Goal: Task Accomplishment & Management: Use online tool/utility

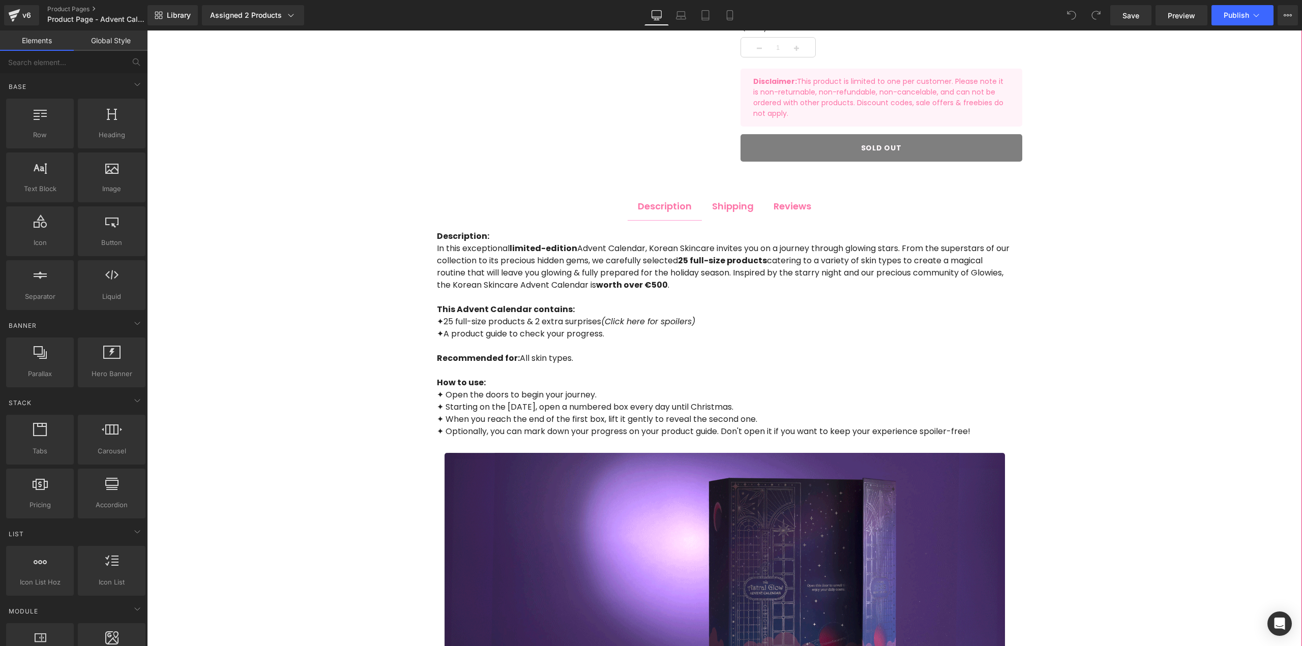
scroll to position [458, 0]
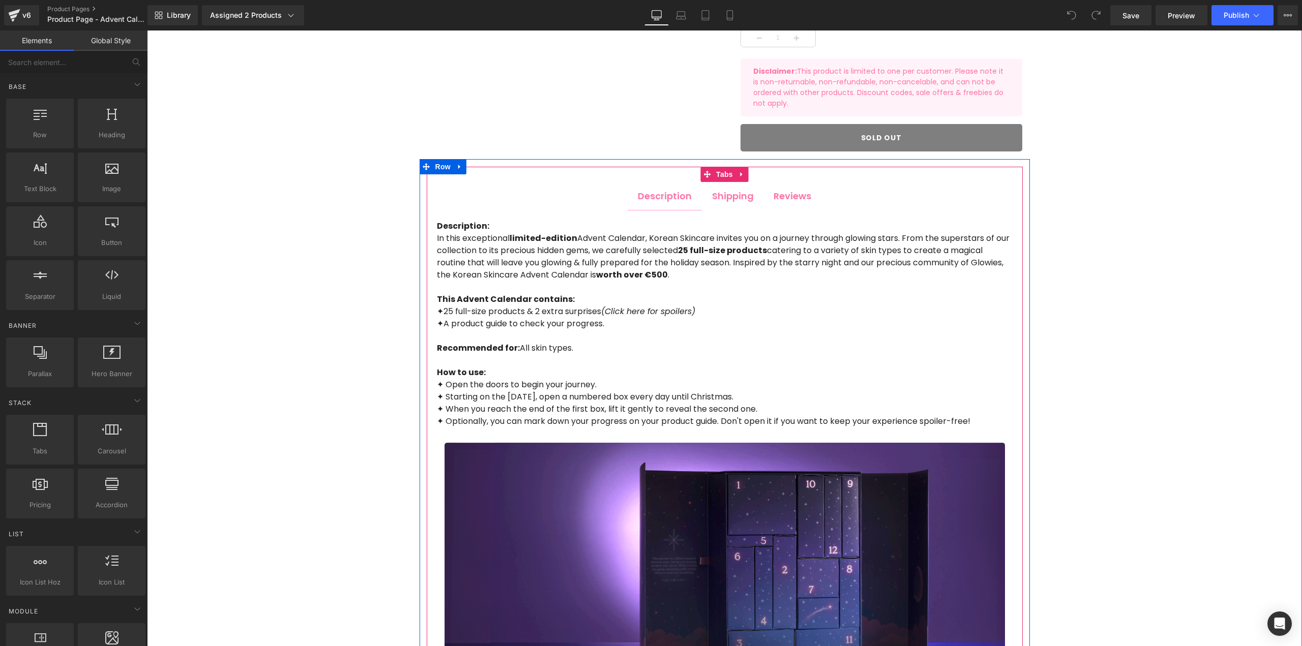
click at [741, 197] on div "Shipping" at bounding box center [733, 196] width 42 height 14
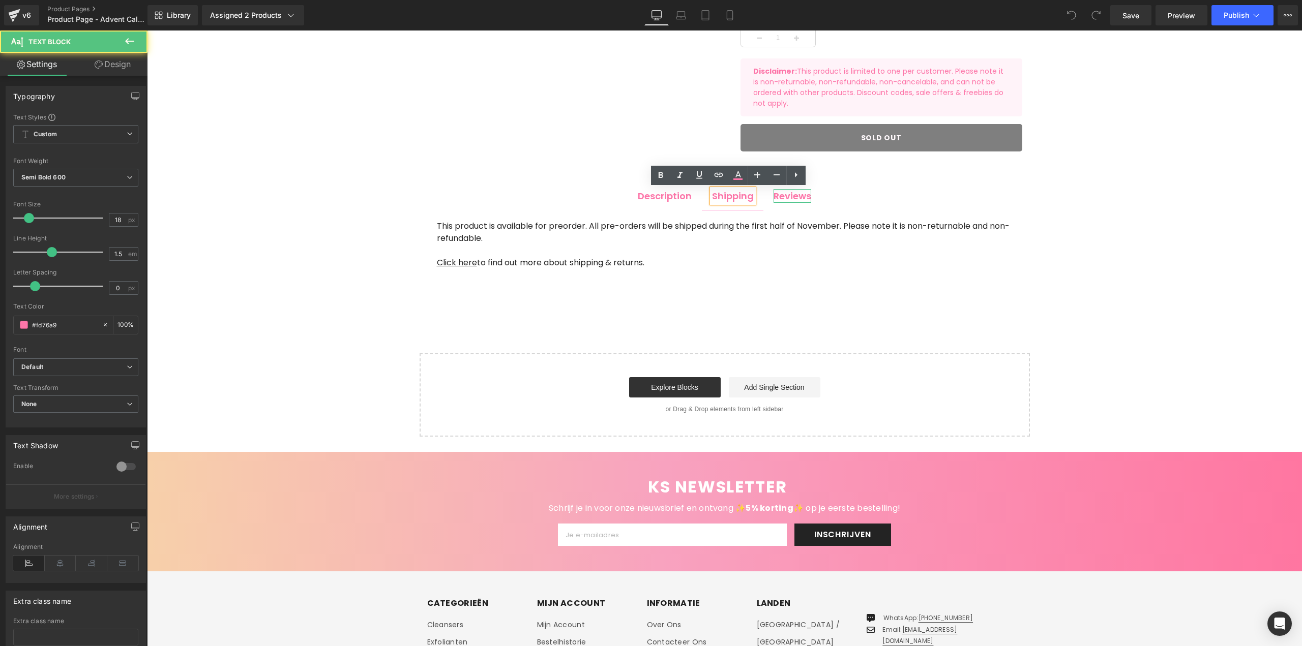
click at [782, 201] on div at bounding box center [792, 201] width 38 height 3
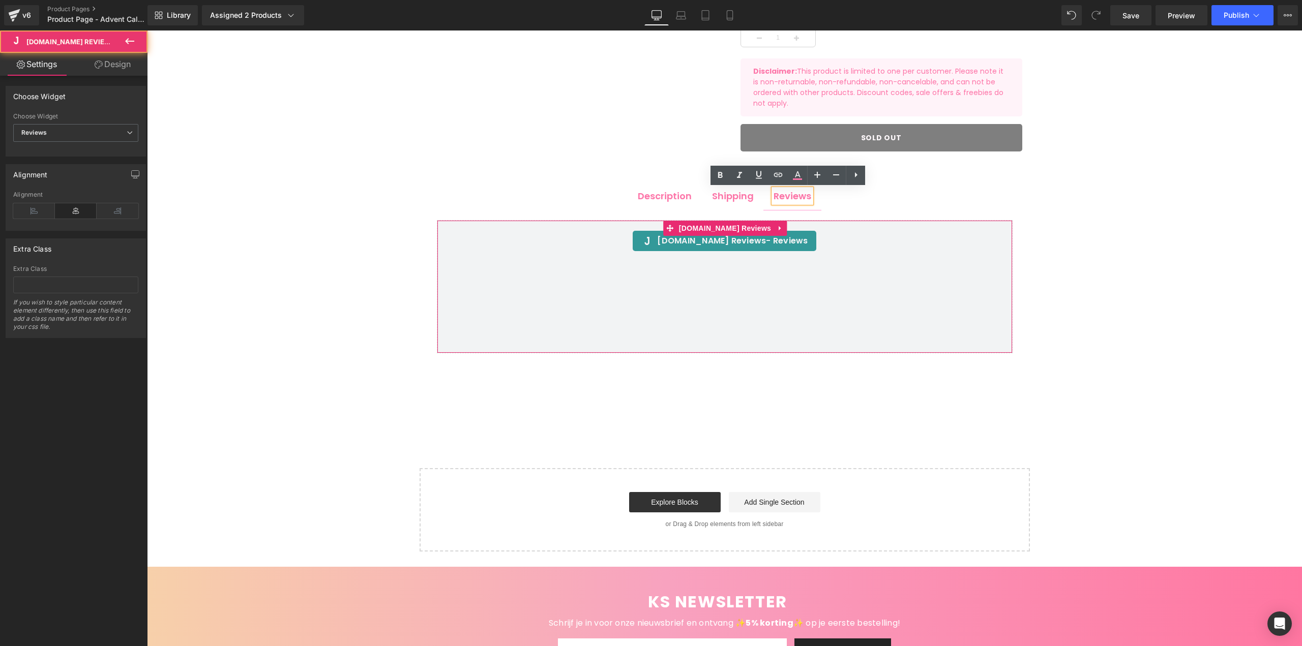
click at [719, 237] on span "Judge.me Reviews - Reviews" at bounding box center [732, 241] width 150 height 12
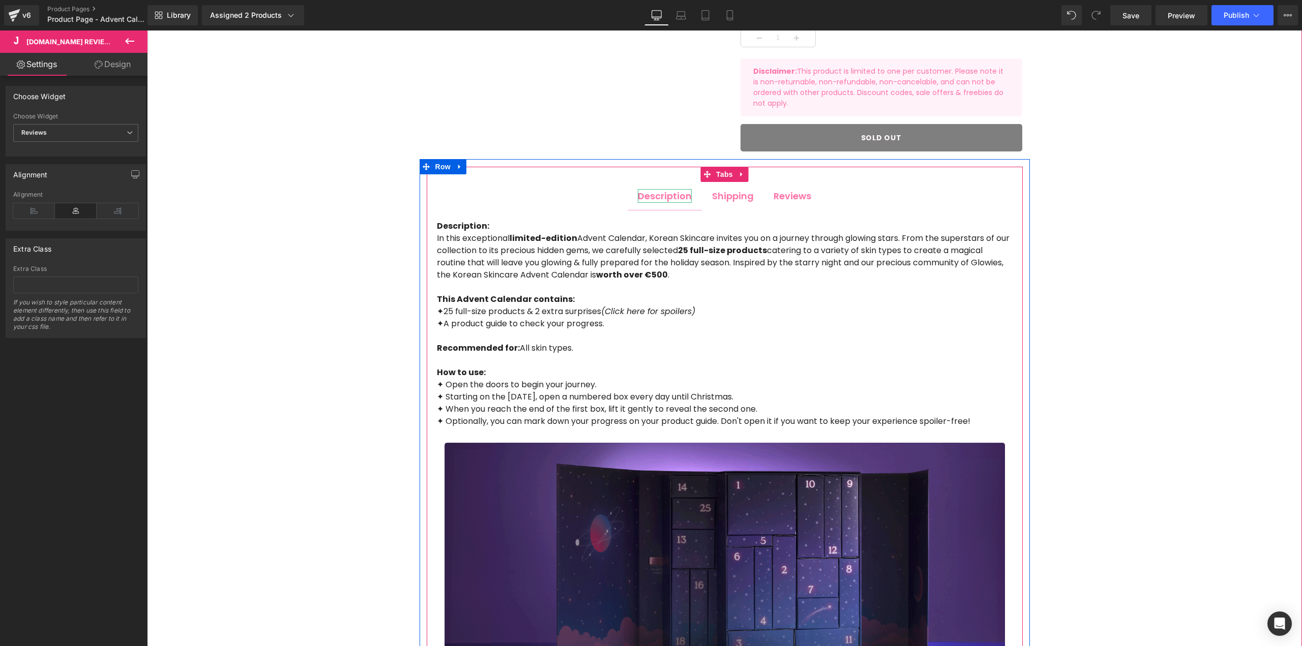
click at [660, 195] on div "Description" at bounding box center [665, 196] width 54 height 14
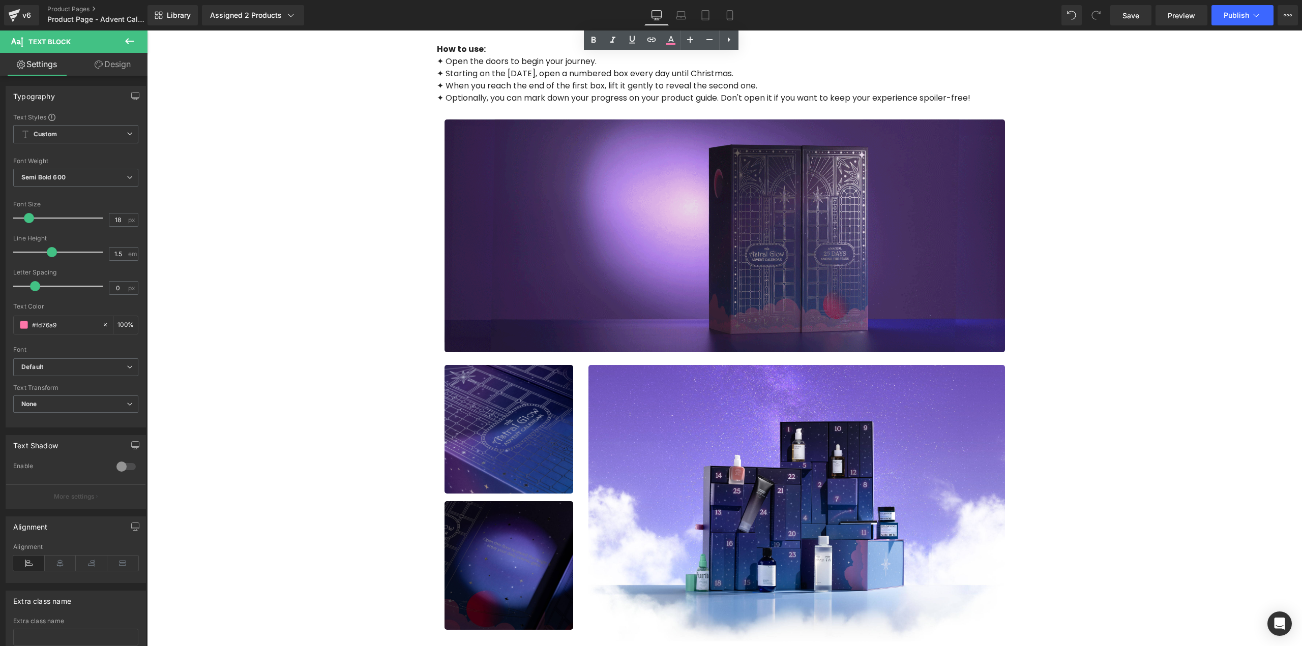
scroll to position [763, 0]
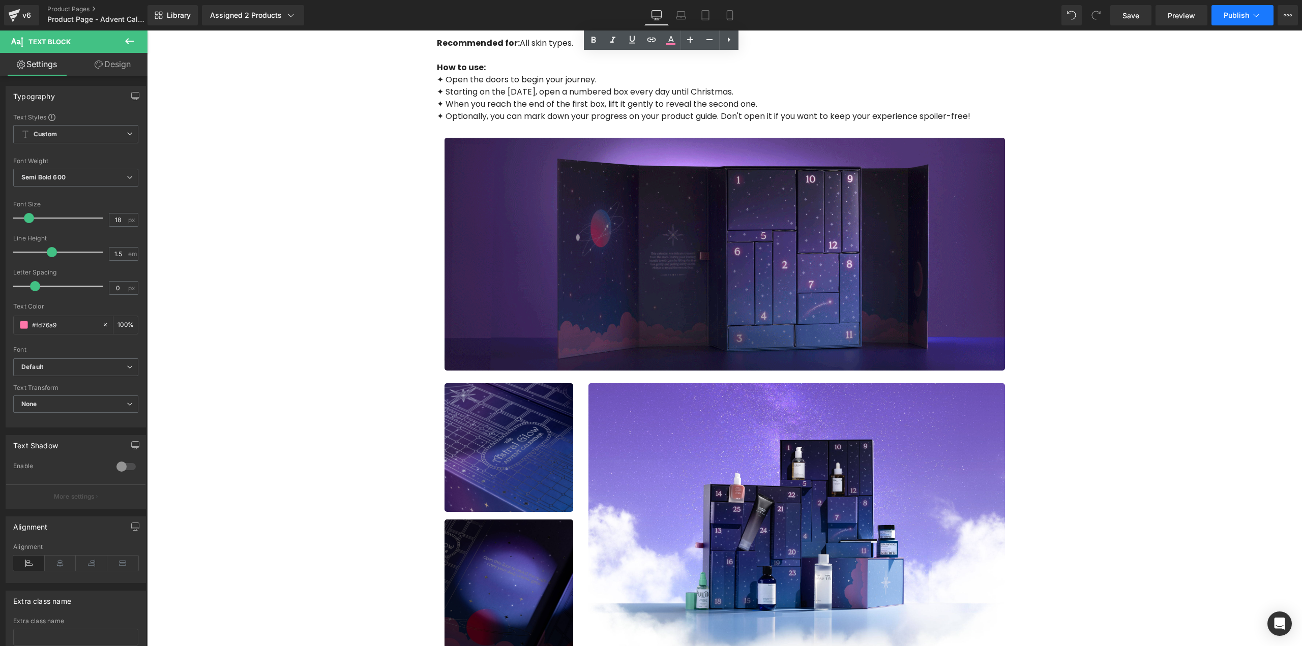
click at [1254, 16] on icon at bounding box center [1256, 15] width 10 height 10
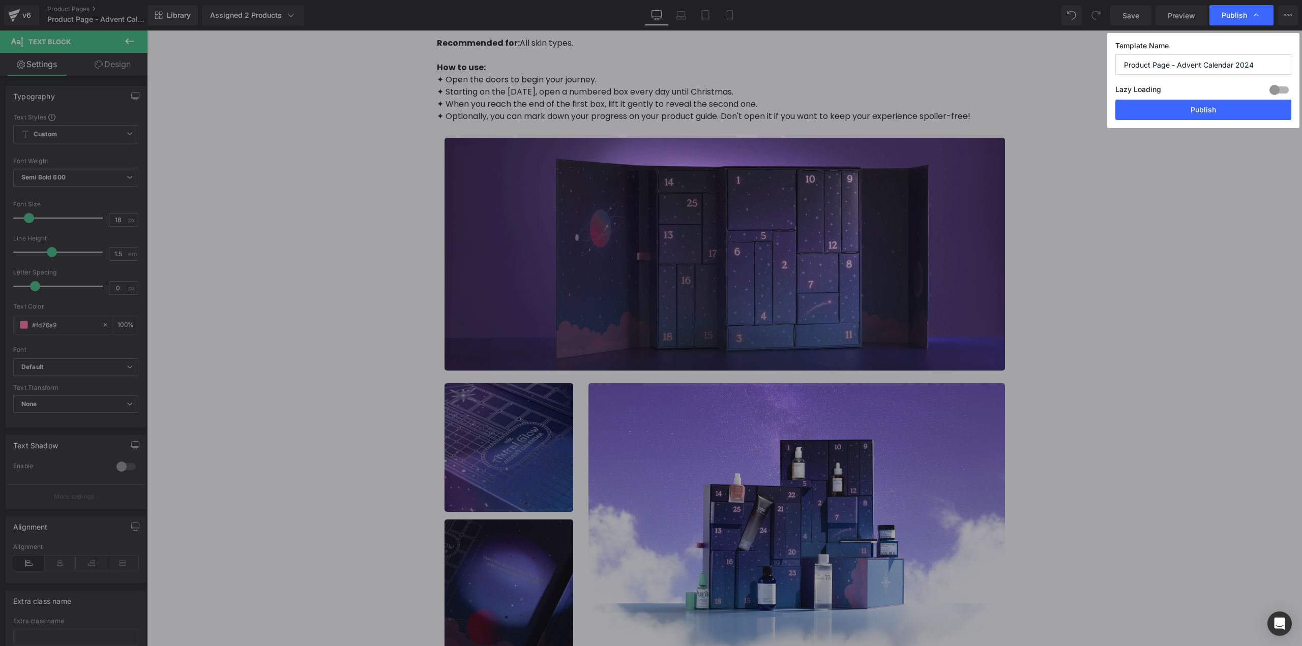
click at [1253, 16] on icon at bounding box center [1256, 15] width 10 height 10
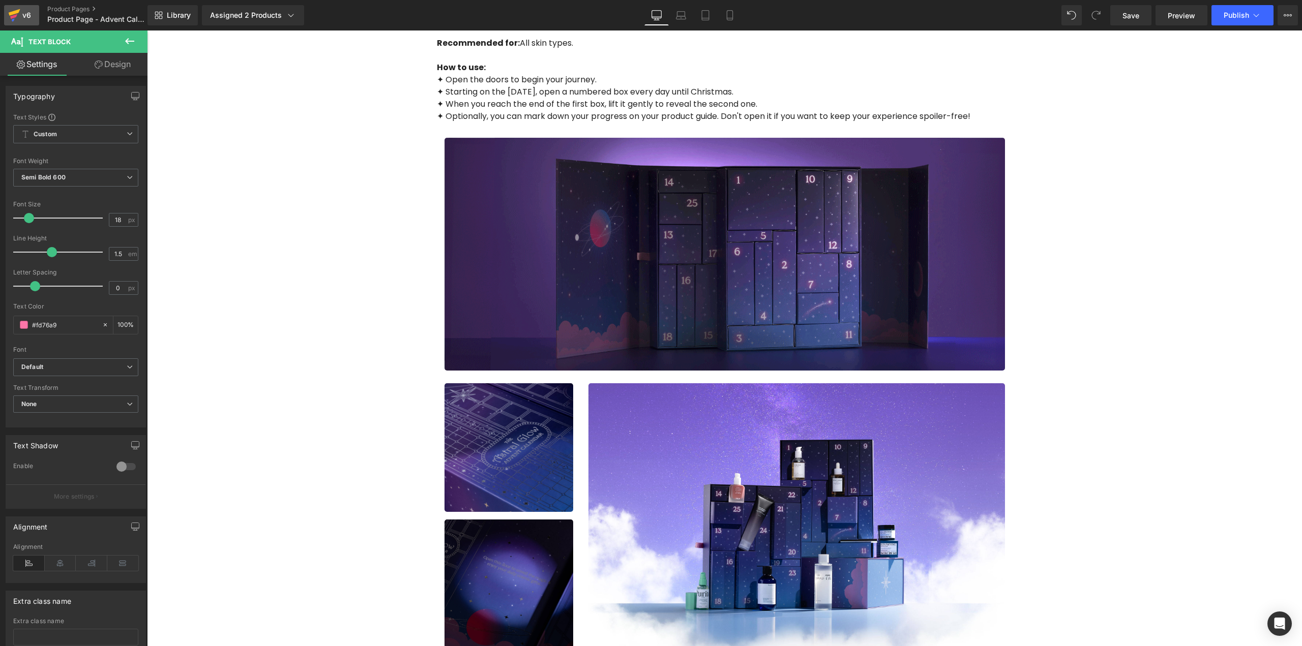
click at [9, 17] on icon at bounding box center [14, 15] width 12 height 25
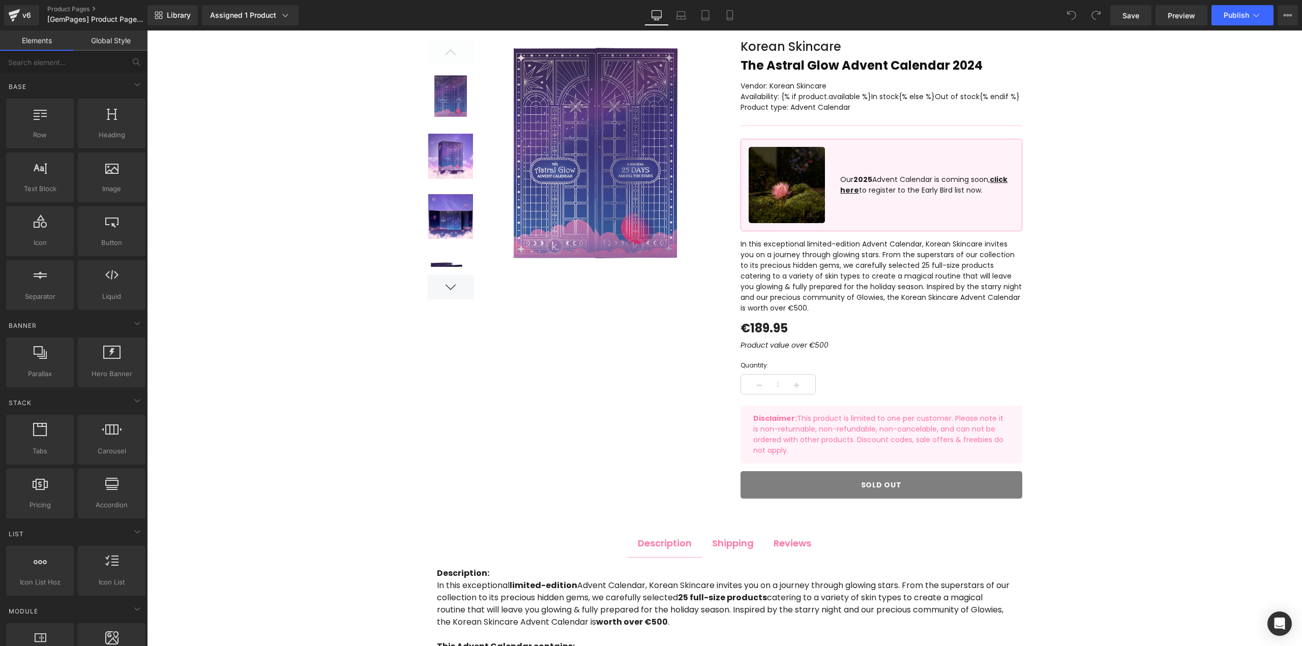
scroll to position [102, 0]
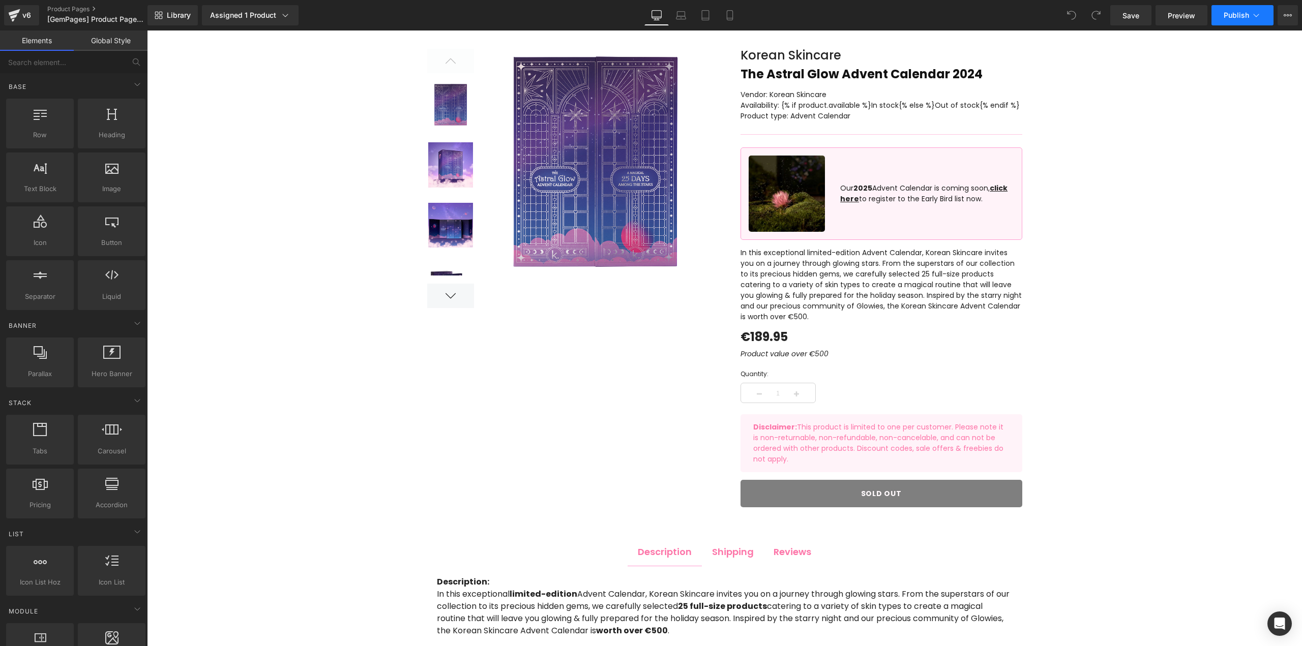
click at [1241, 13] on span "Publish" at bounding box center [1235, 15] width 25 height 8
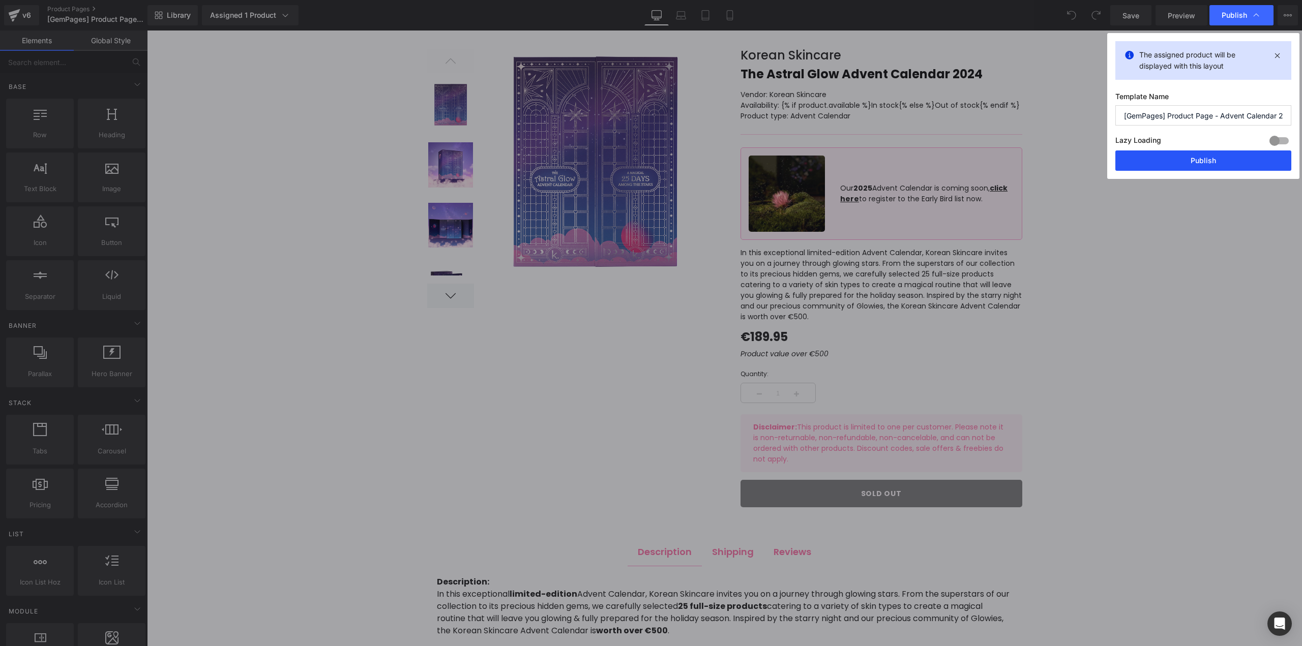
click at [1170, 153] on button "Publish" at bounding box center [1203, 160] width 176 height 20
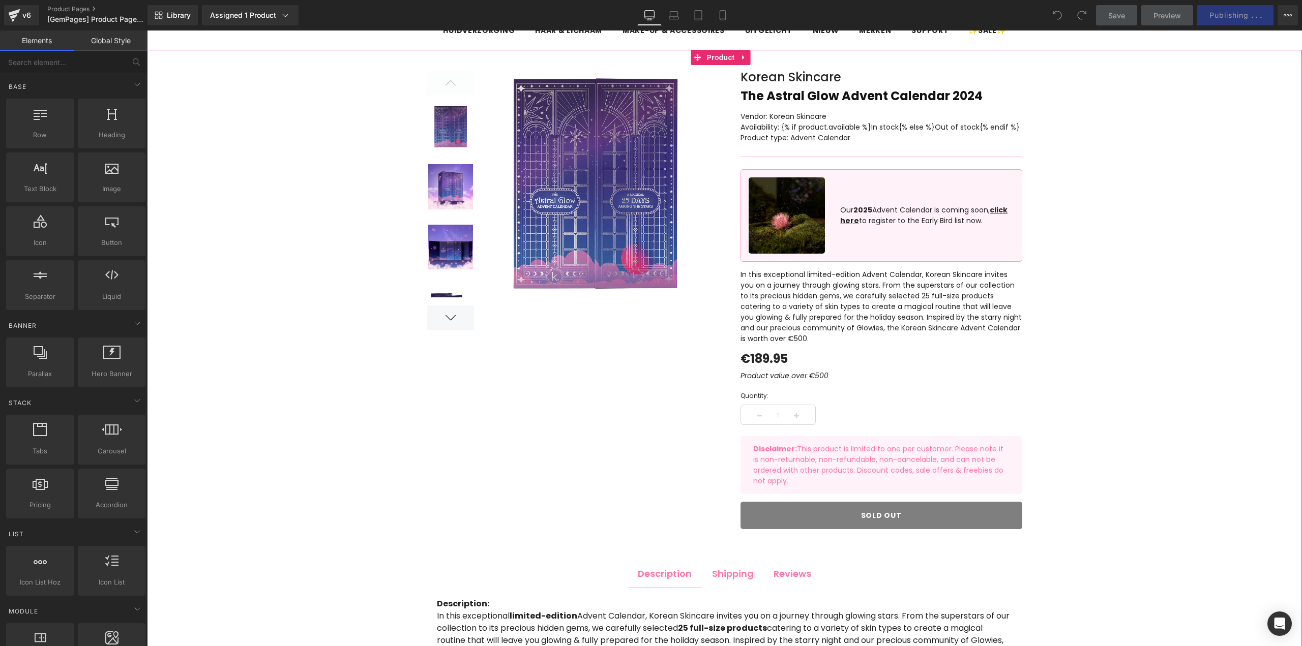
scroll to position [0, 0]
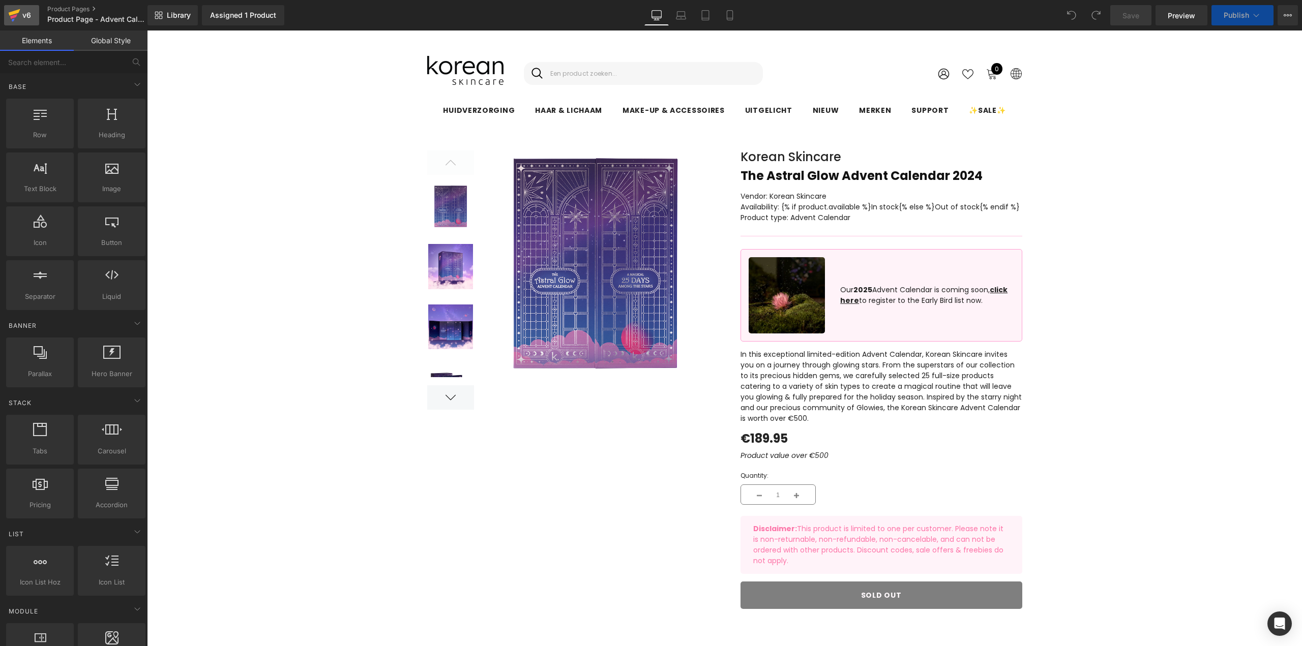
drag, startPoint x: 253, startPoint y: 90, endPoint x: 18, endPoint y: 23, distance: 244.3
click at [18, 23] on icon at bounding box center [14, 15] width 12 height 25
click at [1248, 12] on span "Publish" at bounding box center [1235, 15] width 25 height 8
click at [1237, 15] on span "Publish" at bounding box center [1235, 15] width 25 height 8
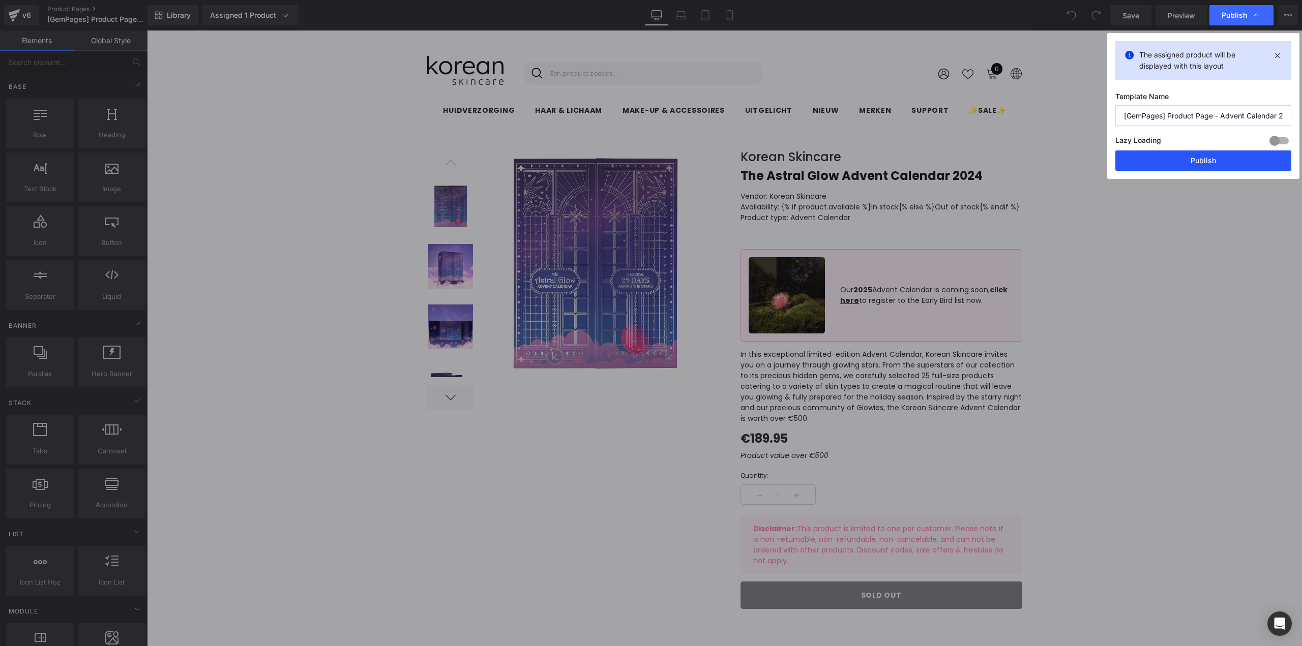
click at [1246, 158] on button "Publish" at bounding box center [1203, 160] width 176 height 20
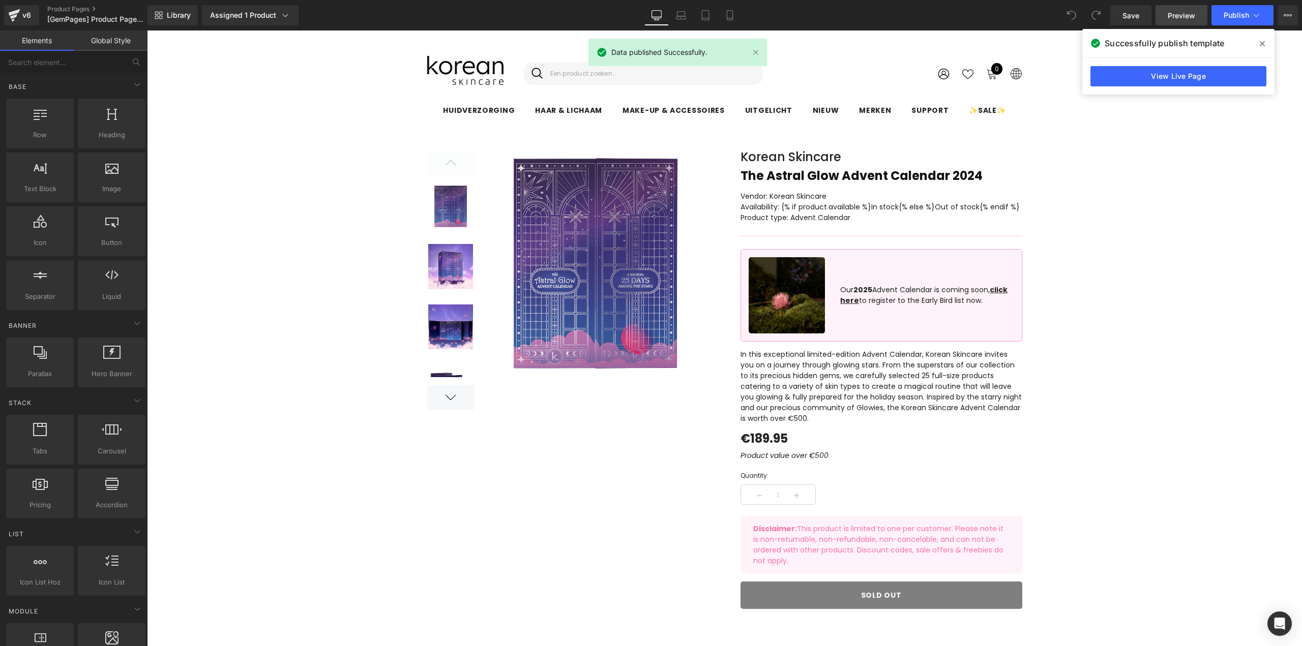
click at [1171, 10] on span "Preview" at bounding box center [1180, 15] width 27 height 11
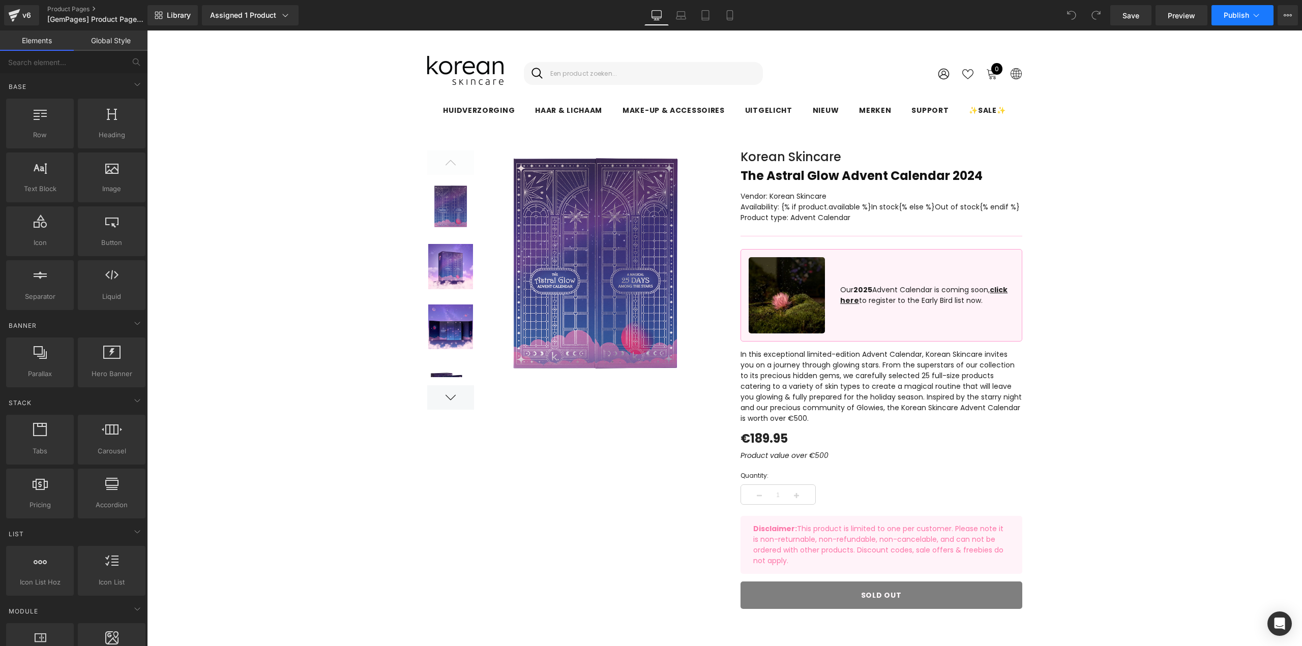
click at [1222, 20] on button "Publish" at bounding box center [1242, 15] width 62 height 20
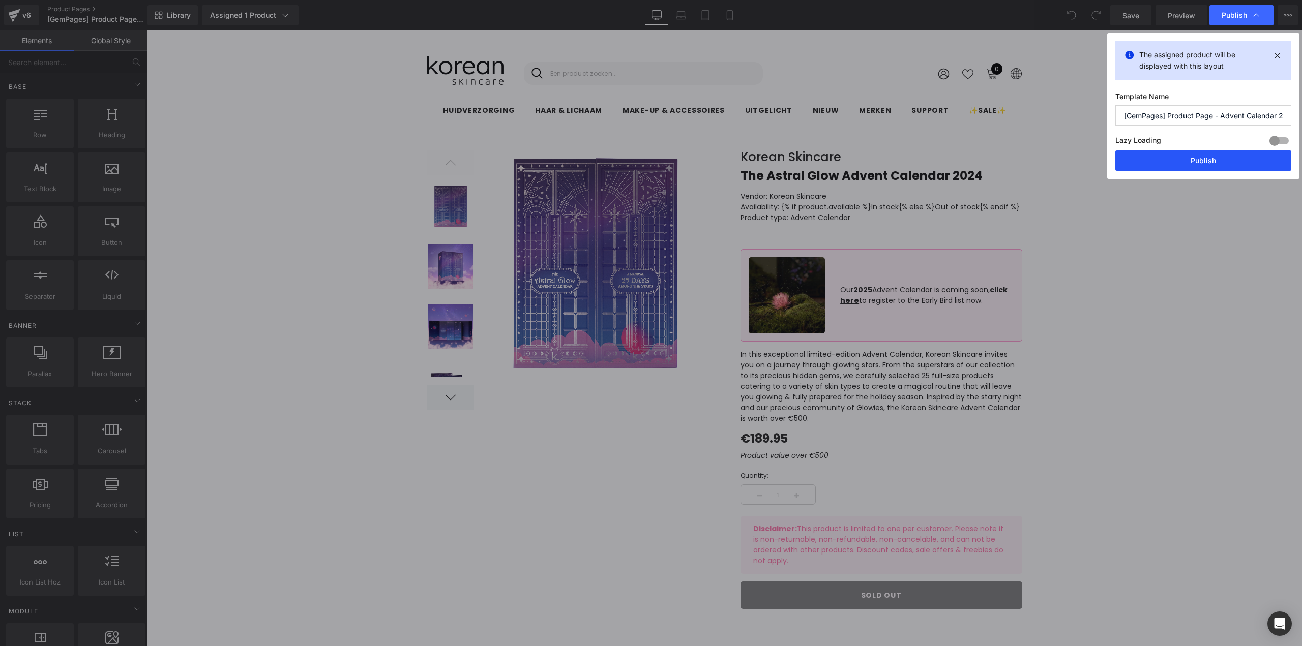
drag, startPoint x: 1179, startPoint y: 161, endPoint x: 1028, endPoint y: 131, distance: 154.0
click at [1179, 161] on button "Publish" at bounding box center [1203, 160] width 176 height 20
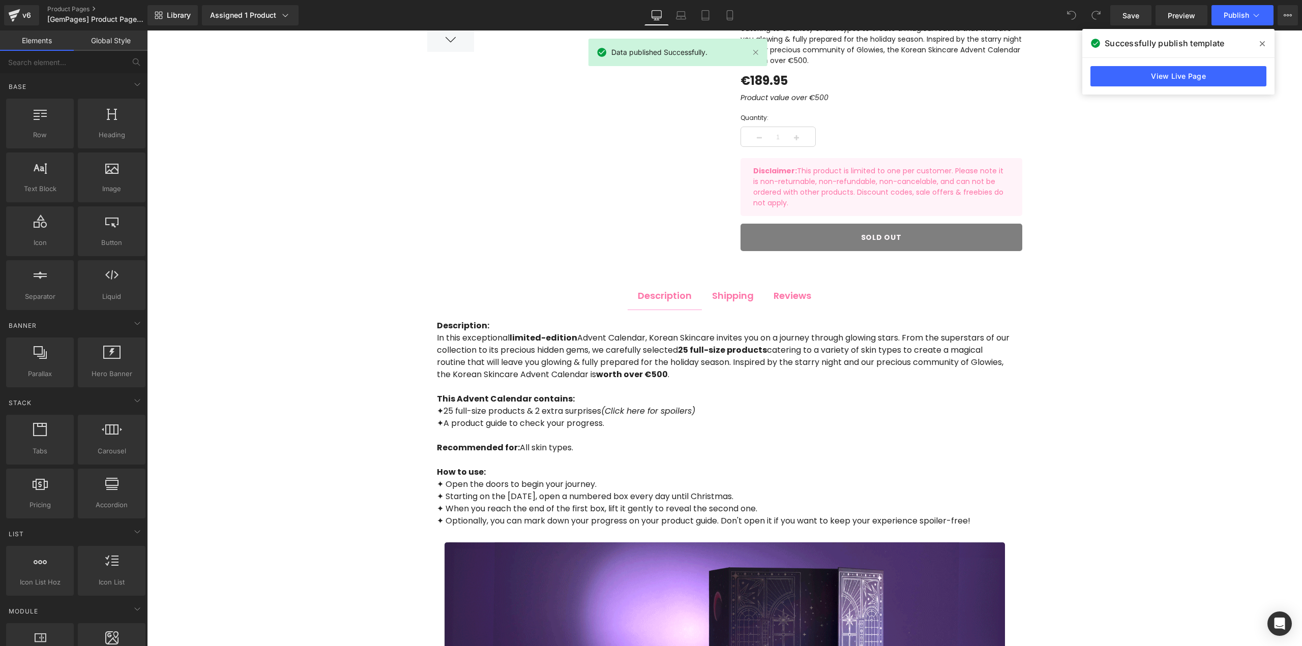
scroll to position [203, 0]
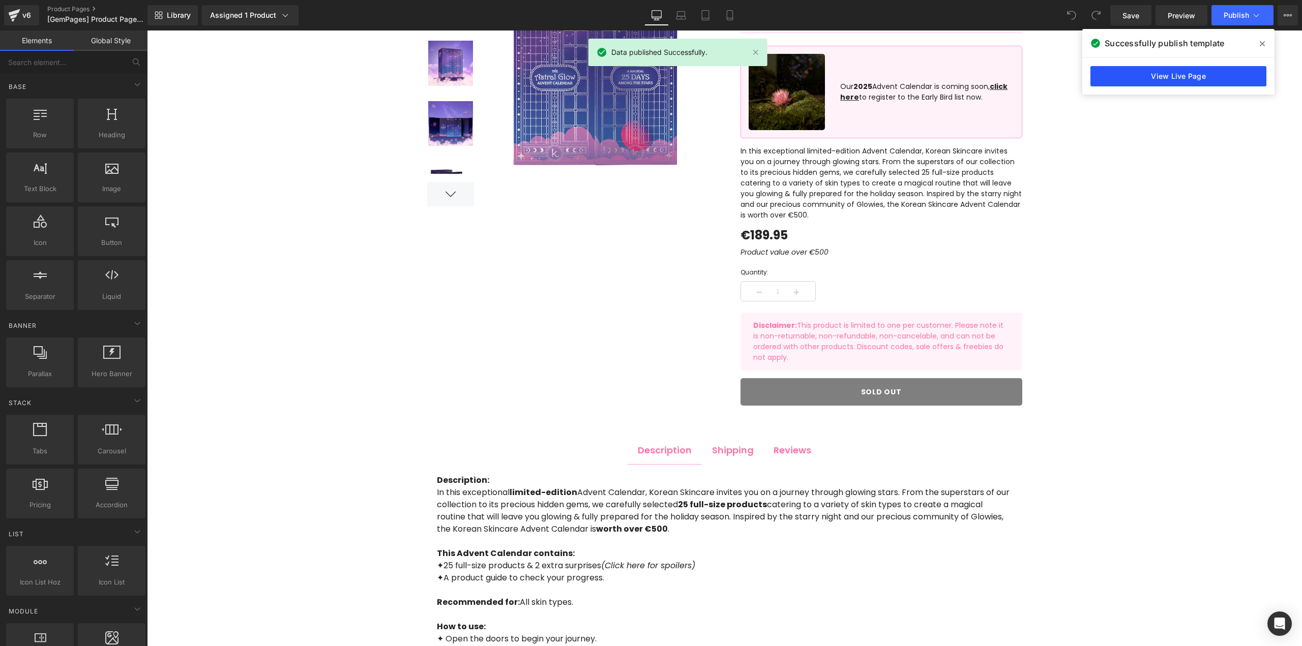
click at [1197, 74] on link "View Live Page" at bounding box center [1178, 76] width 176 height 20
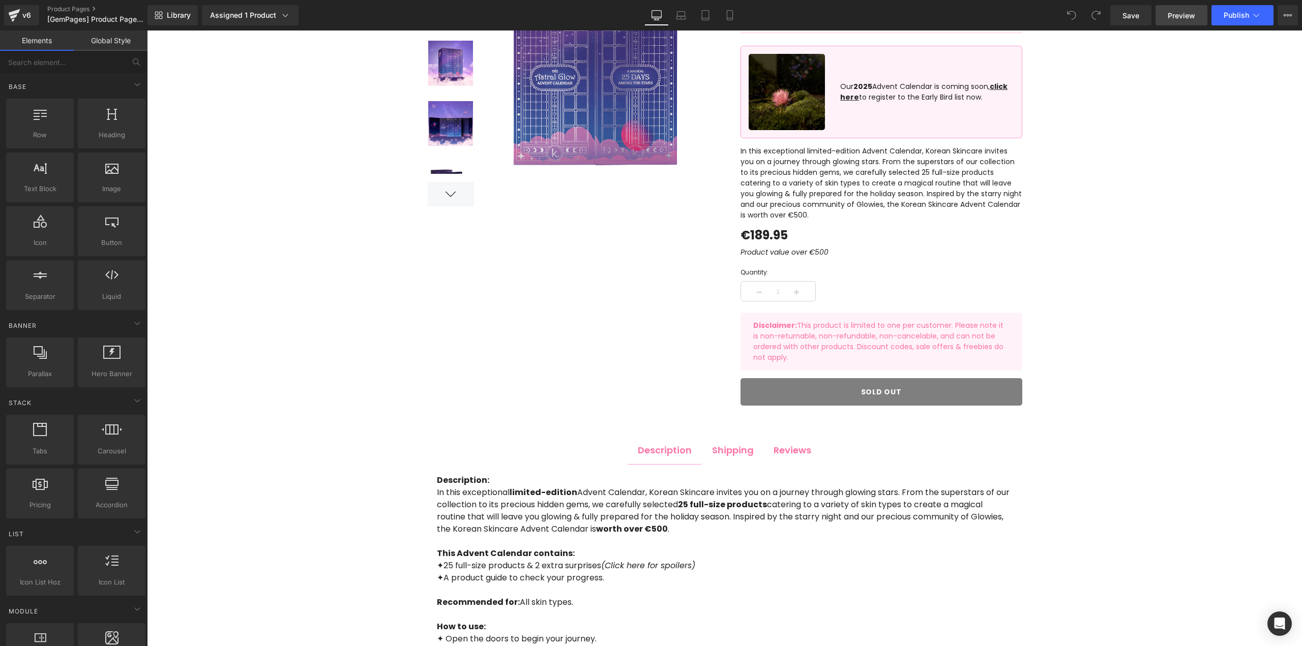
click at [1176, 18] on span "Preview" at bounding box center [1180, 15] width 27 height 11
click at [1235, 15] on span "Publish" at bounding box center [1235, 15] width 25 height 8
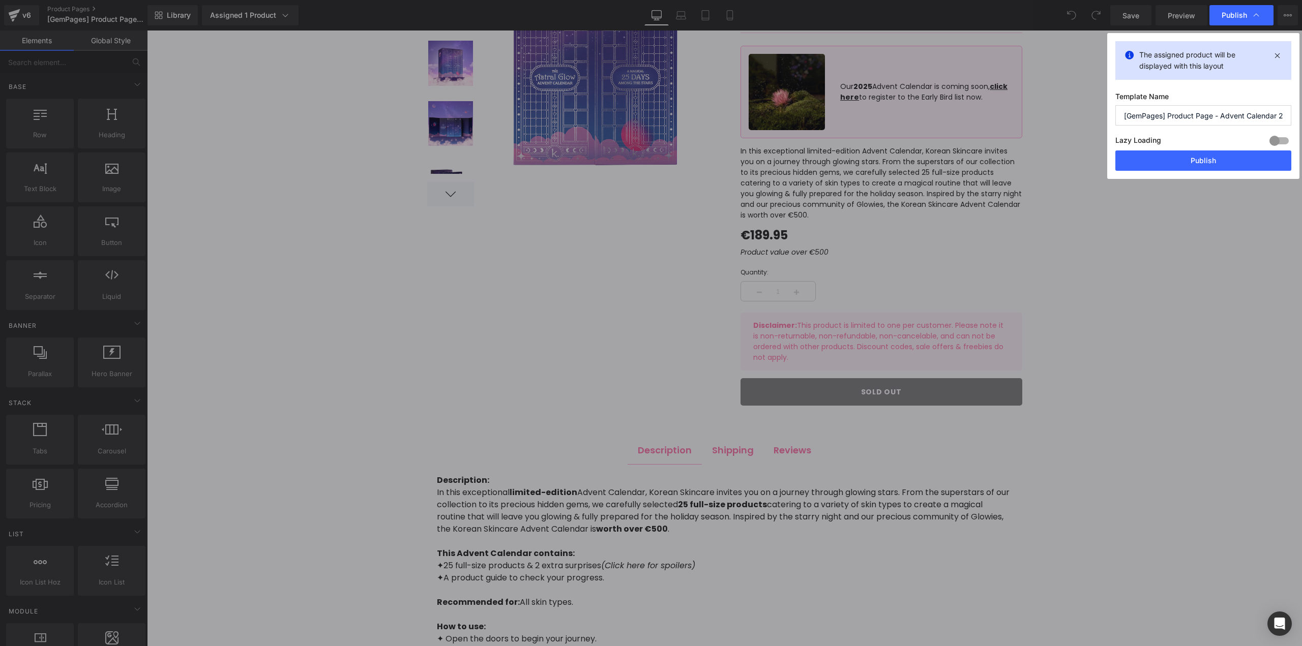
click at [1113, 85] on div "The assigned product will be displayed with this layout Template Name [GemPages…" at bounding box center [1203, 106] width 192 height 146
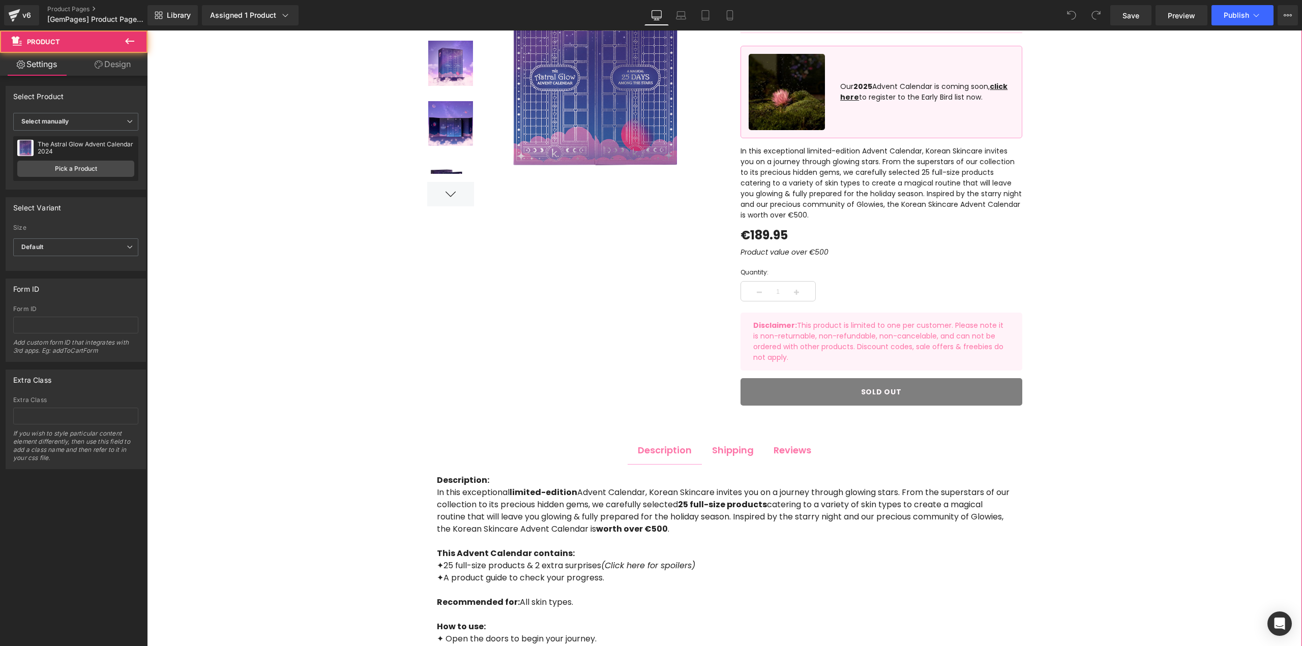
drag, startPoint x: 1222, startPoint y: 155, endPoint x: 1072, endPoint y: 95, distance: 161.5
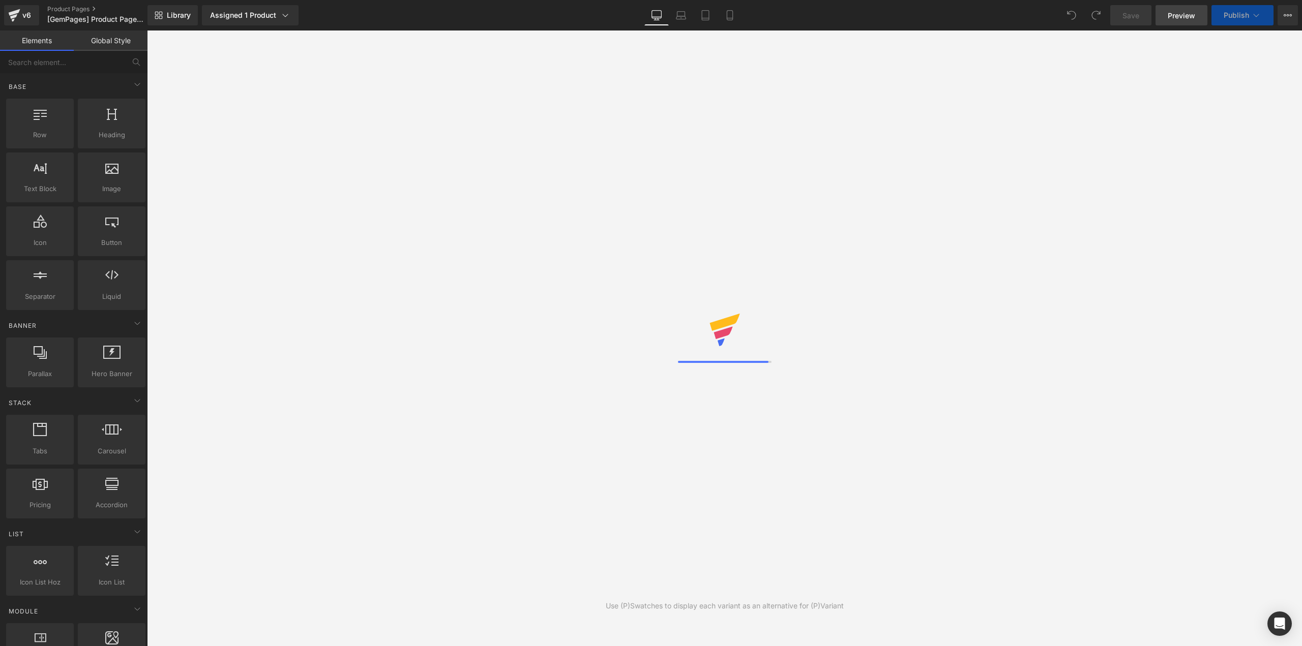
click at [1192, 14] on span "Preview" at bounding box center [1180, 15] width 27 height 11
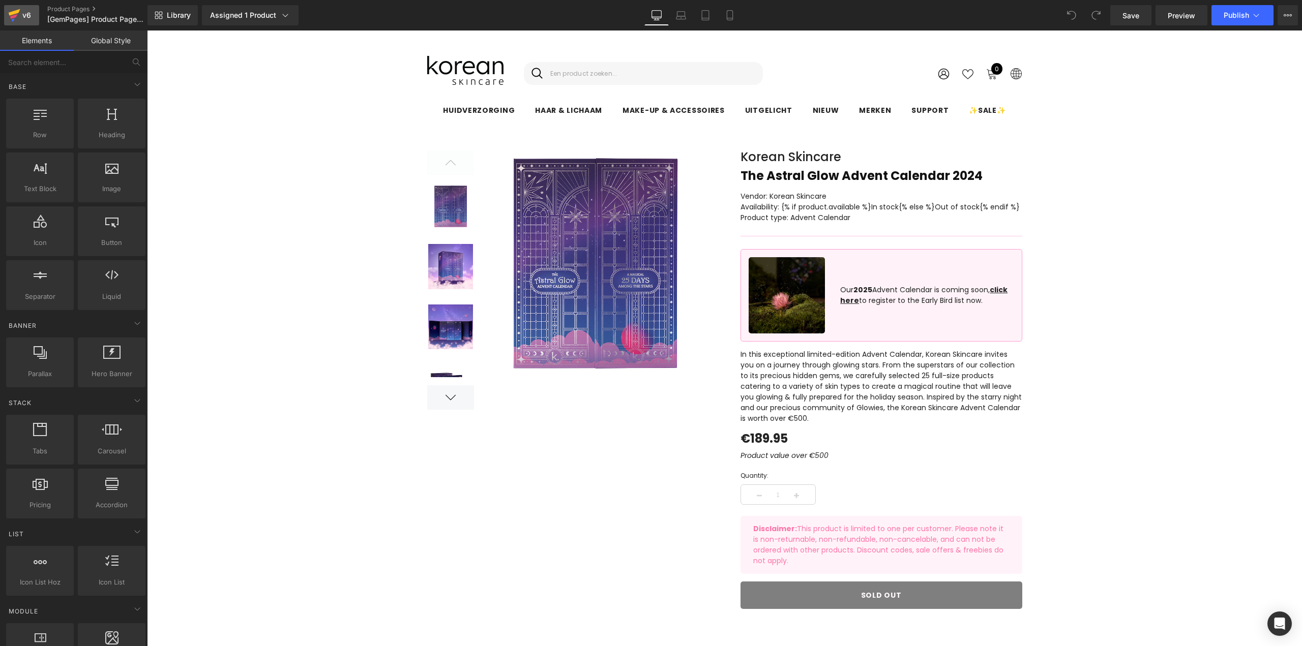
click at [4, 17] on link "v6" at bounding box center [21, 15] width 35 height 20
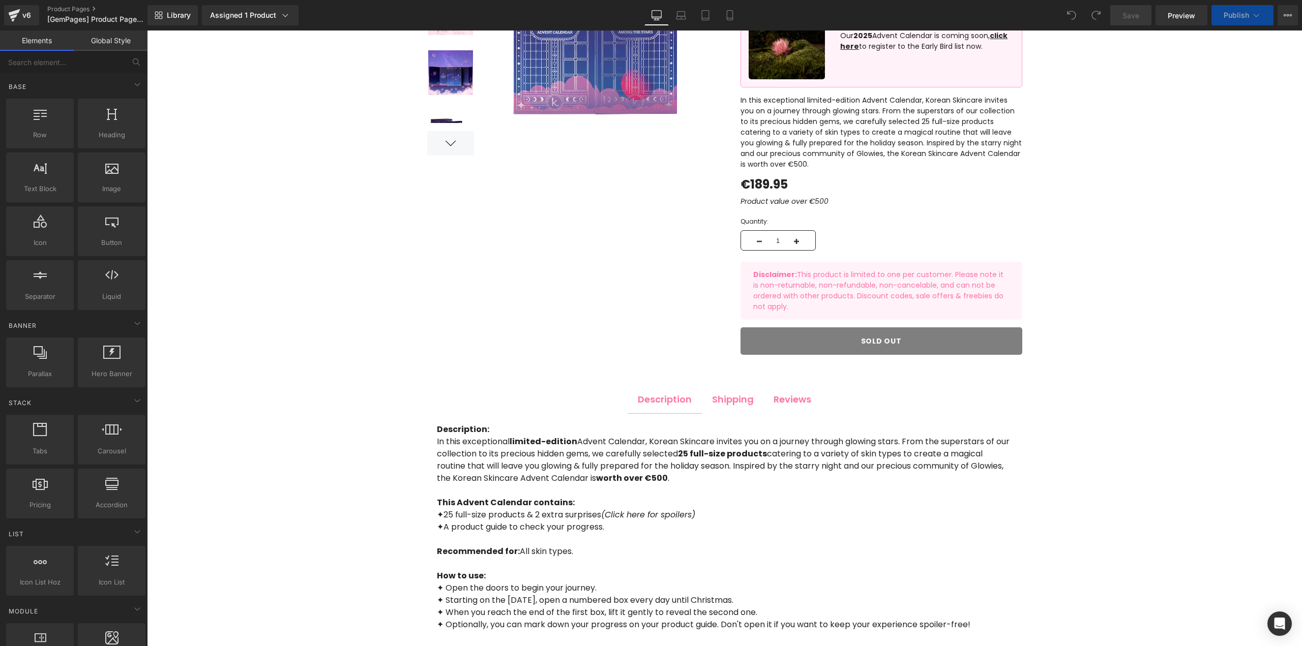
scroll to position [407, 0]
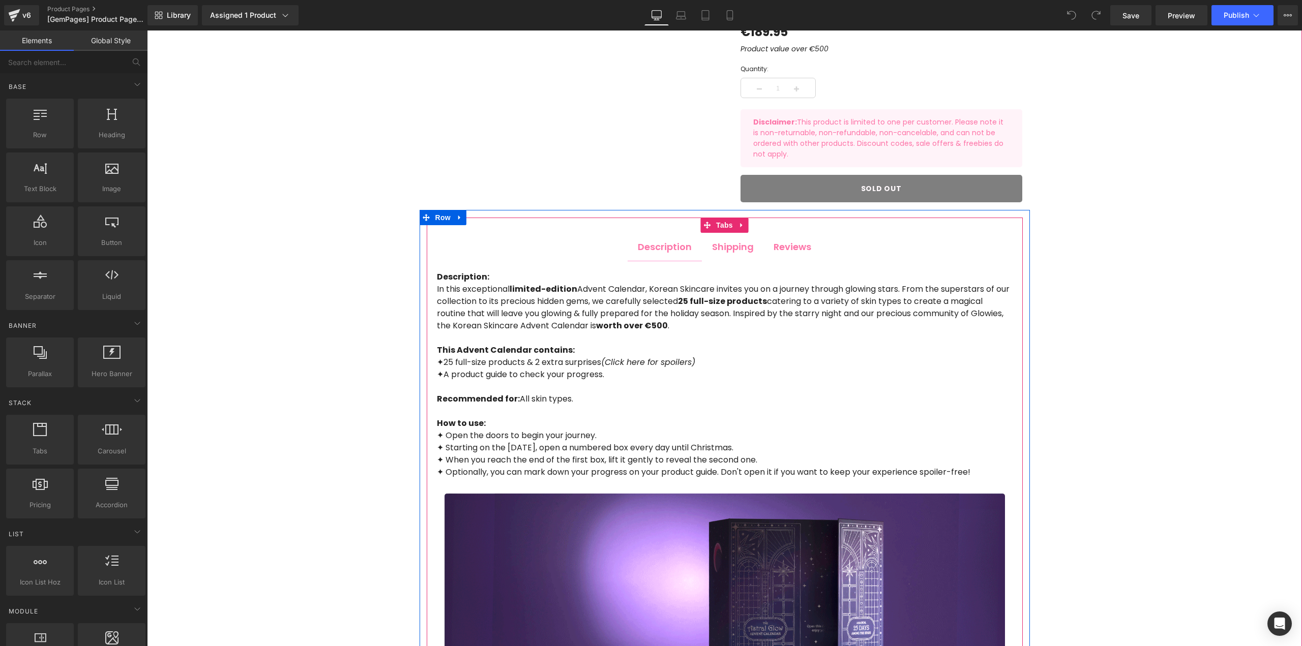
click at [853, 245] on ul "Description Text Block Shipping Text Block Reviews Text Block" at bounding box center [725, 247] width 596 height 28
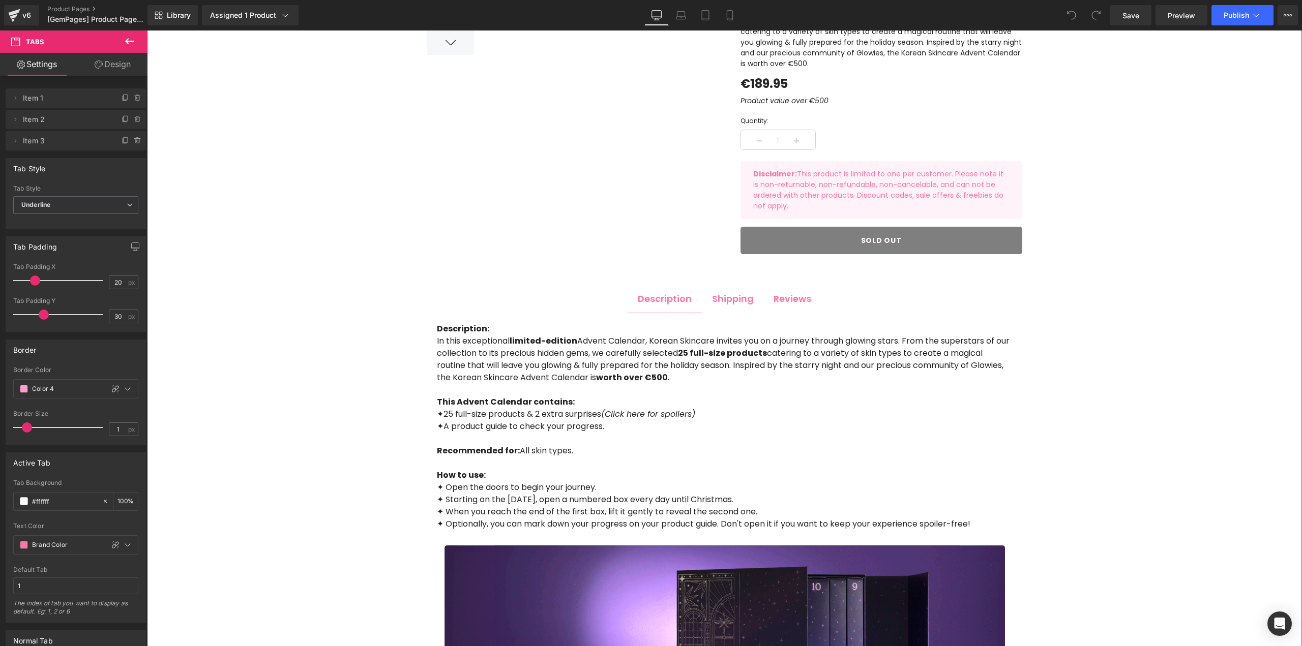
scroll to position [356, 0]
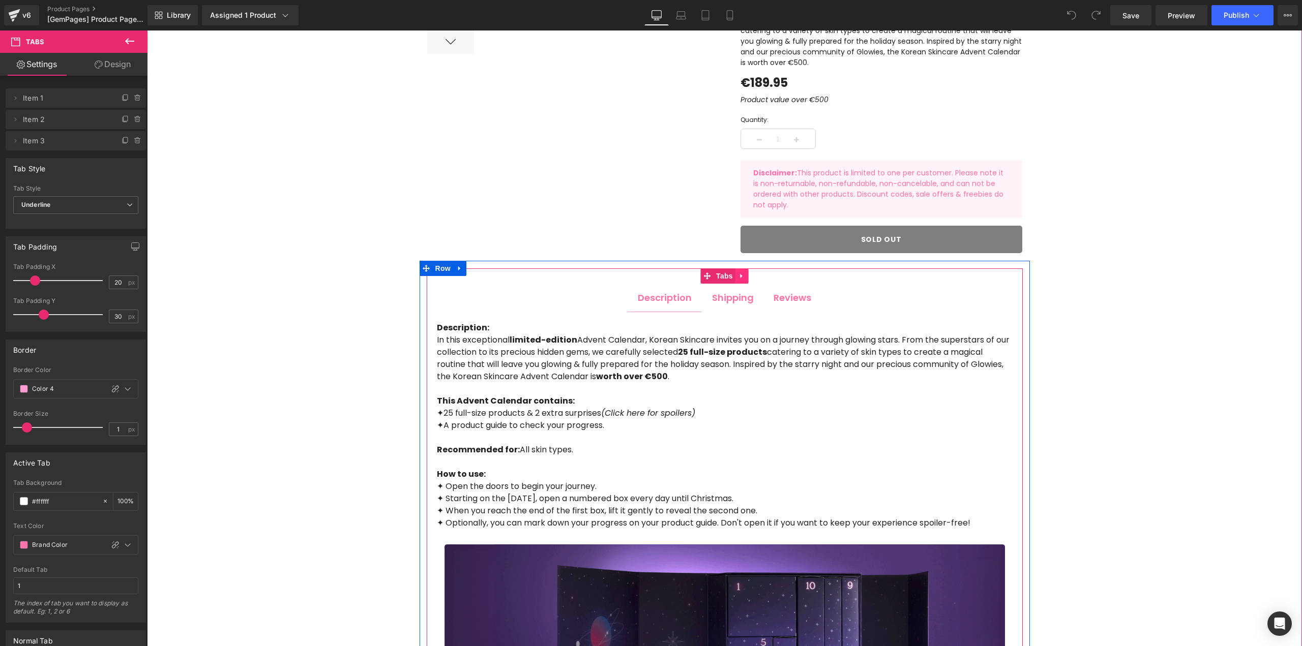
click at [743, 280] on link at bounding box center [741, 275] width 13 height 15
click at [745, 277] on icon at bounding box center [748, 277] width 7 height 8
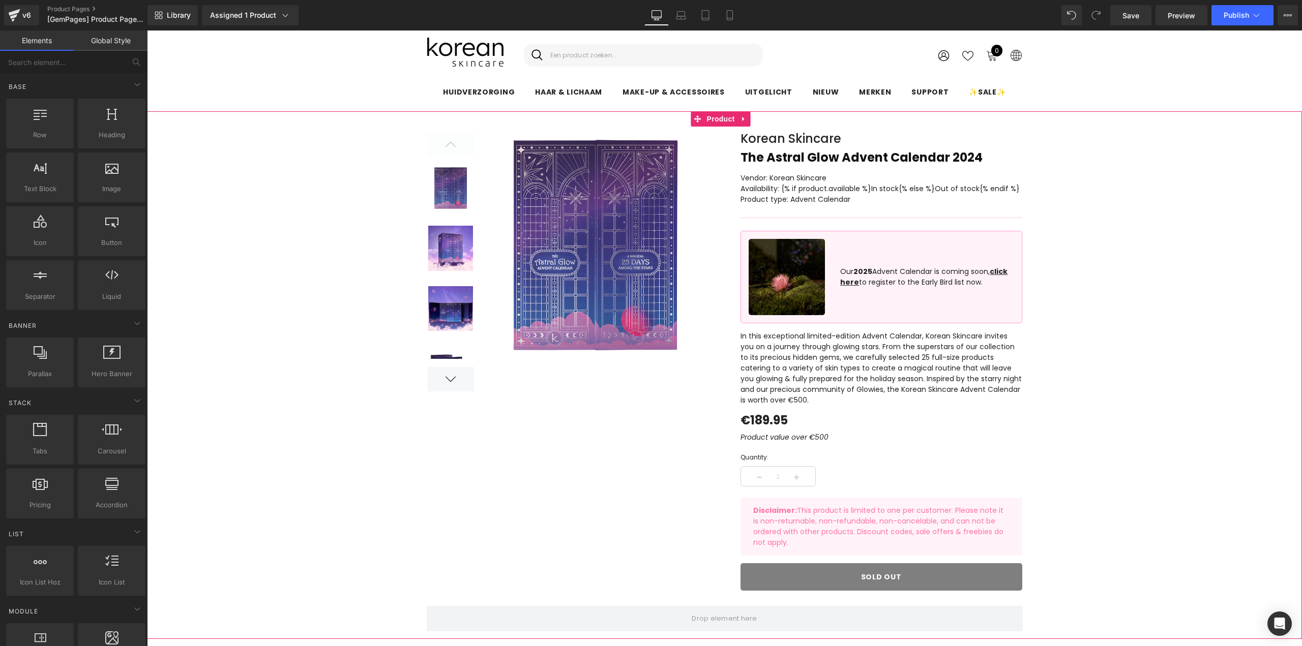
scroll to position [0, 0]
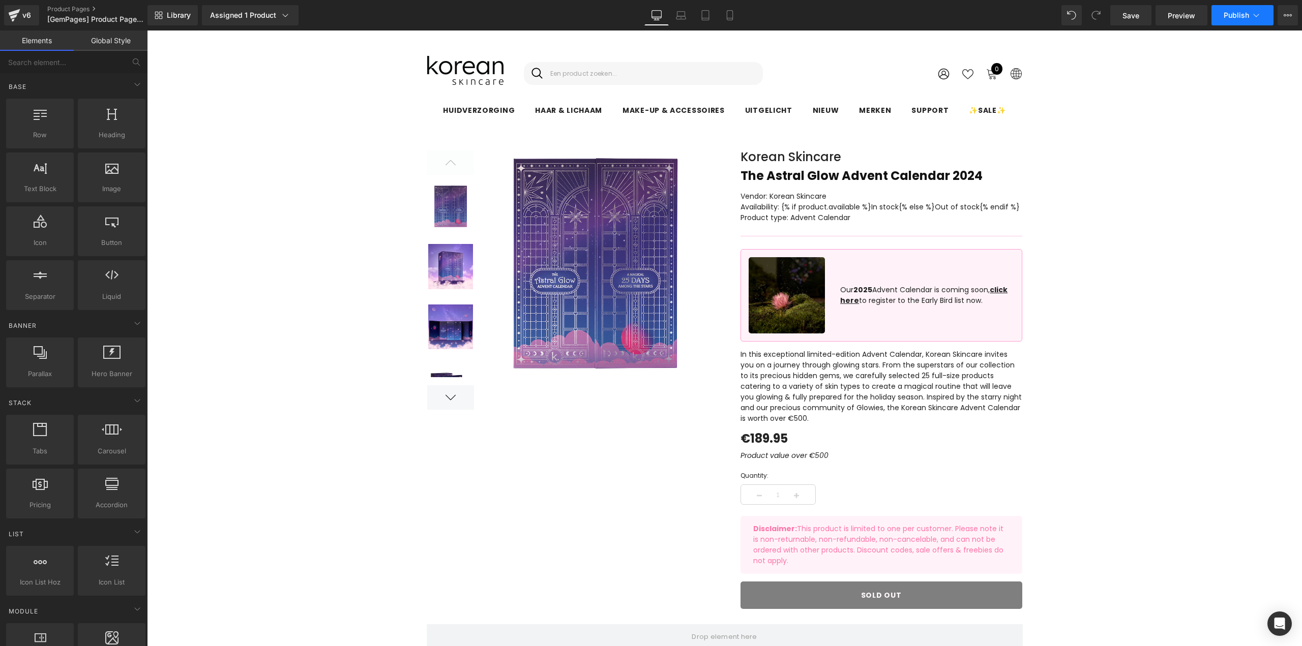
click at [1217, 18] on button "Publish" at bounding box center [1242, 15] width 62 height 20
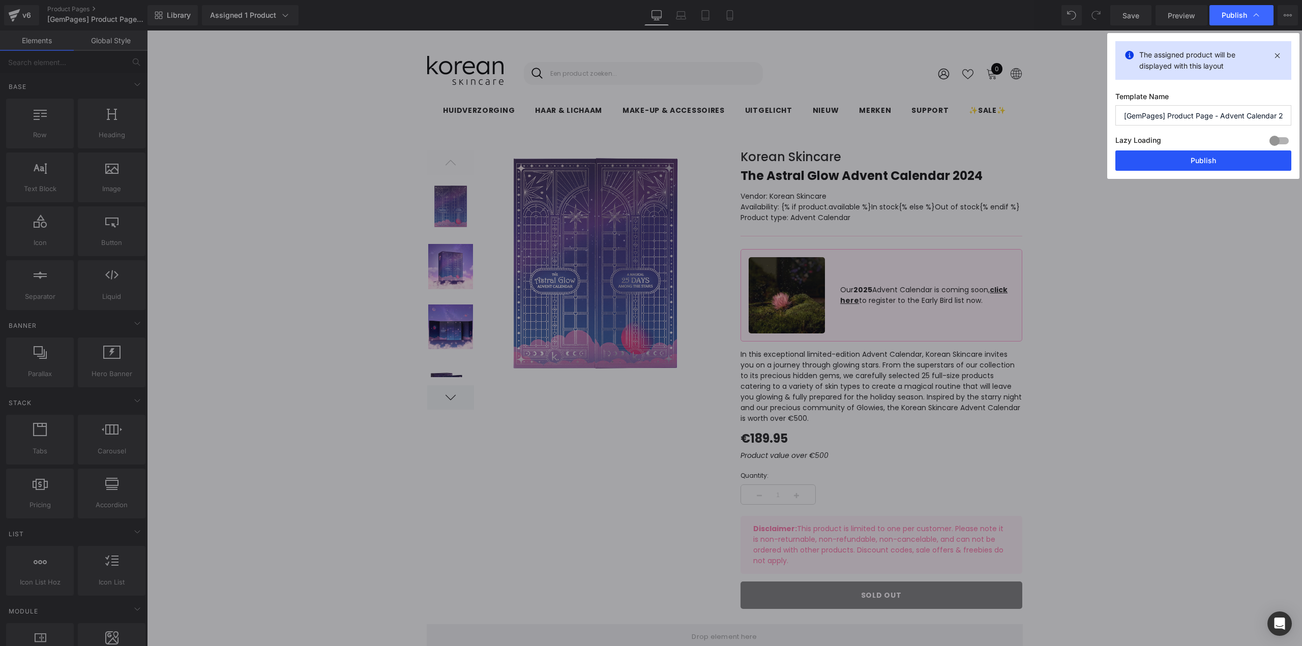
click at [1215, 164] on button "Publish" at bounding box center [1203, 160] width 176 height 20
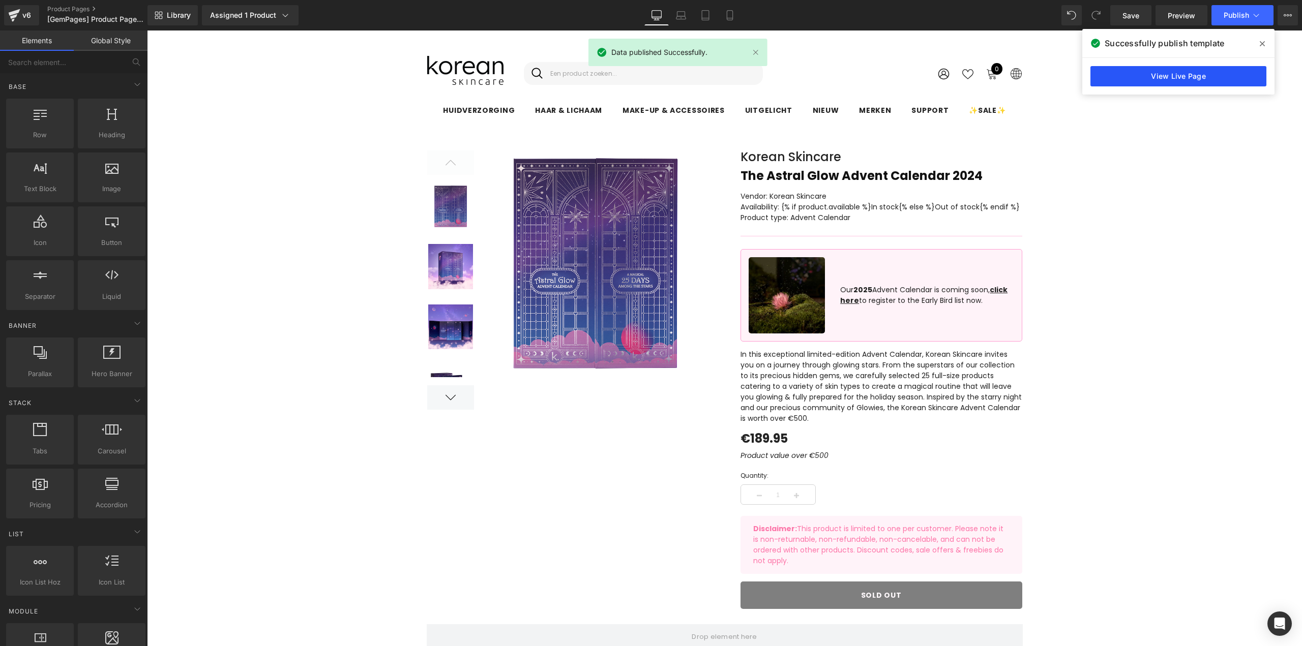
click at [1194, 77] on link "View Live Page" at bounding box center [1178, 76] width 176 height 20
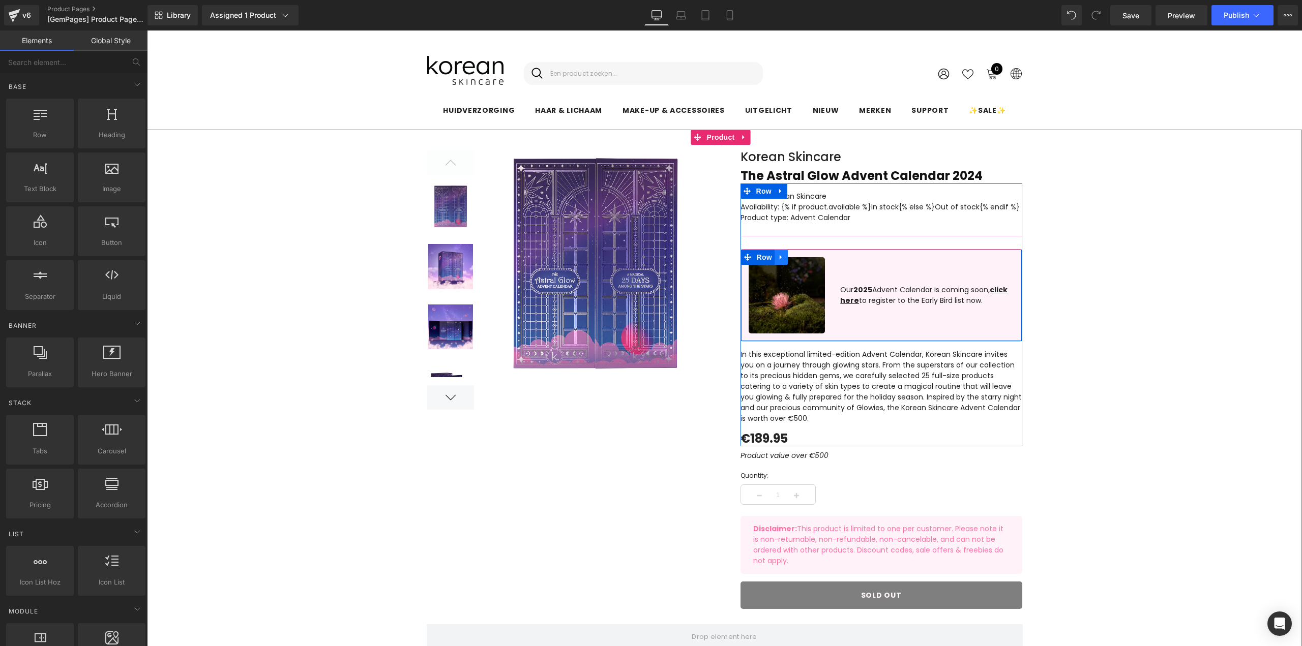
click at [780, 259] on icon at bounding box center [780, 257] width 7 height 8
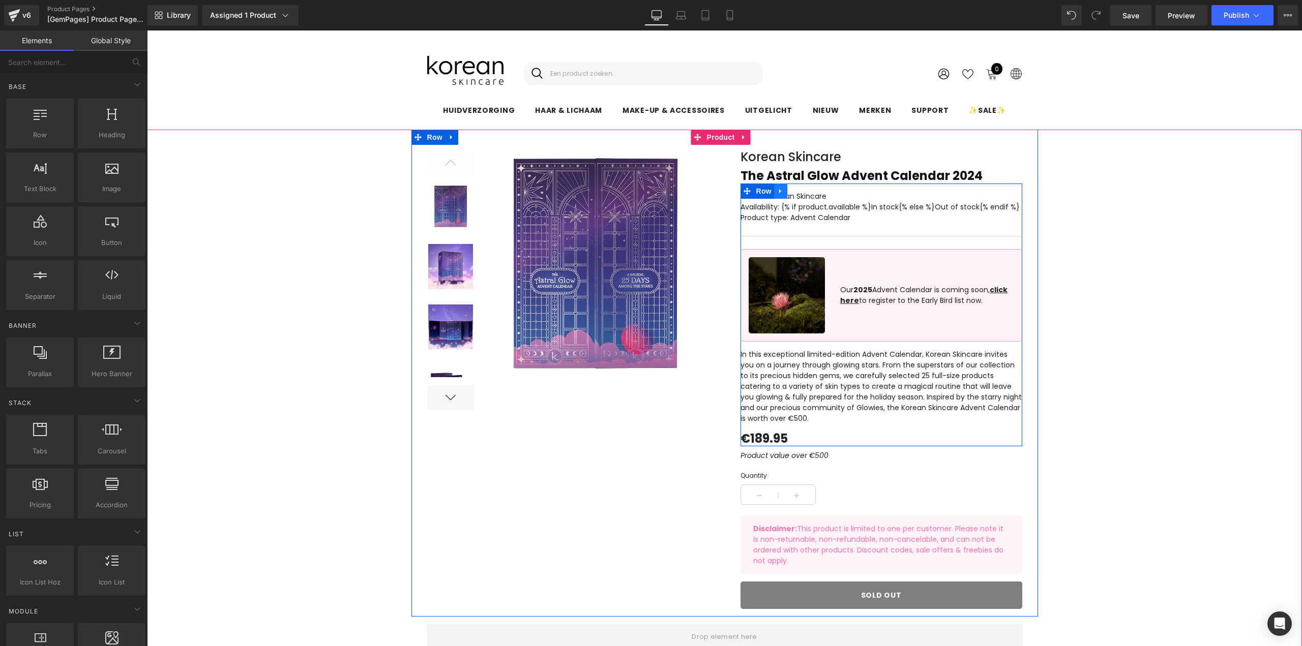
click at [777, 194] on icon at bounding box center [780, 191] width 7 height 8
click at [803, 192] on icon at bounding box center [806, 191] width 7 height 7
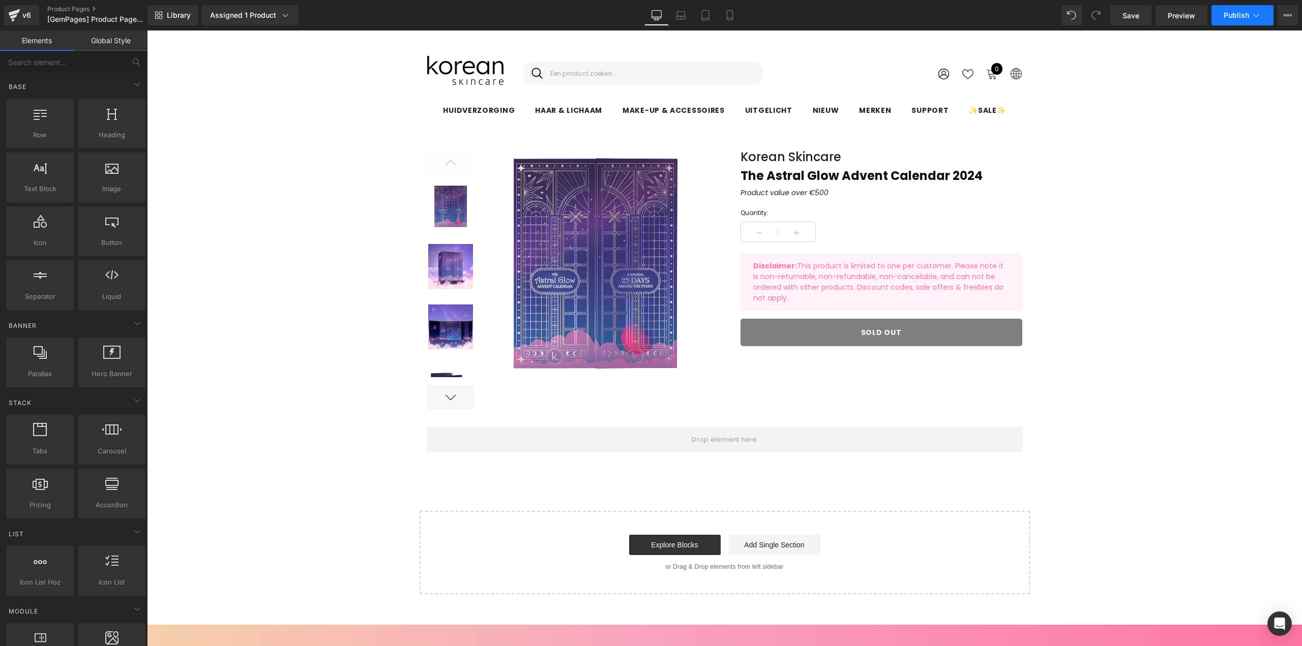
click at [1228, 10] on button "Publish" at bounding box center [1242, 15] width 62 height 20
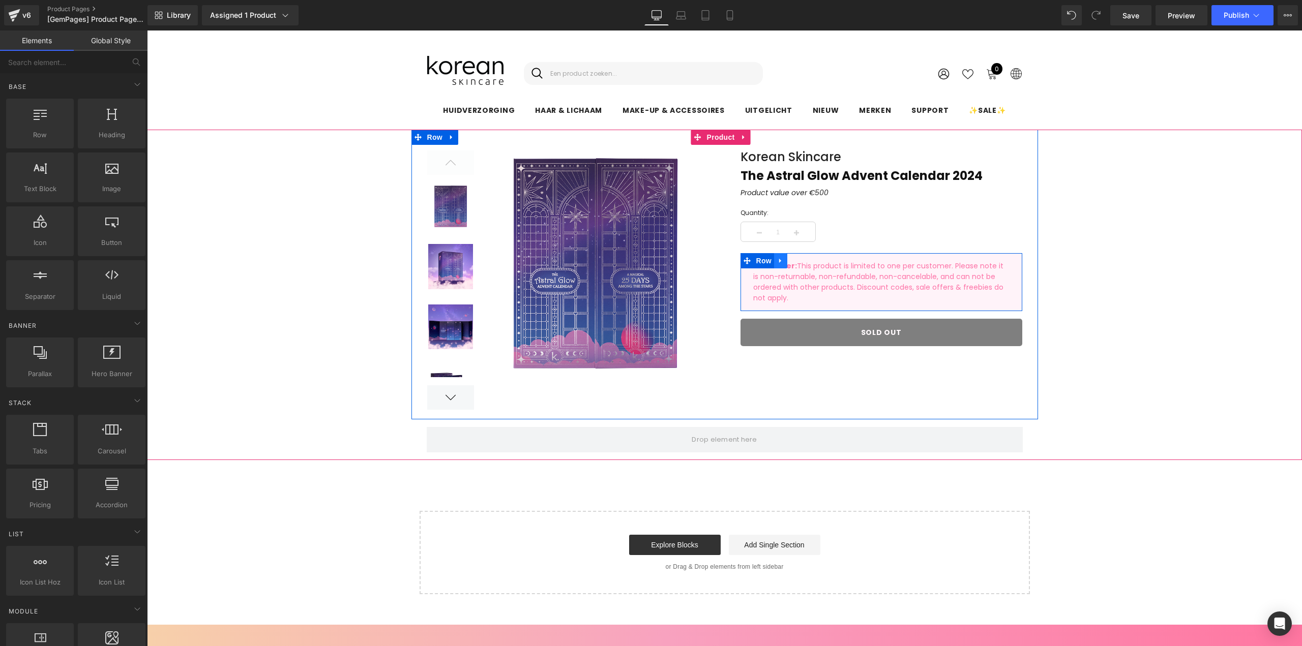
click at [782, 262] on link at bounding box center [780, 260] width 13 height 15
click at [803, 259] on icon at bounding box center [806, 260] width 7 height 7
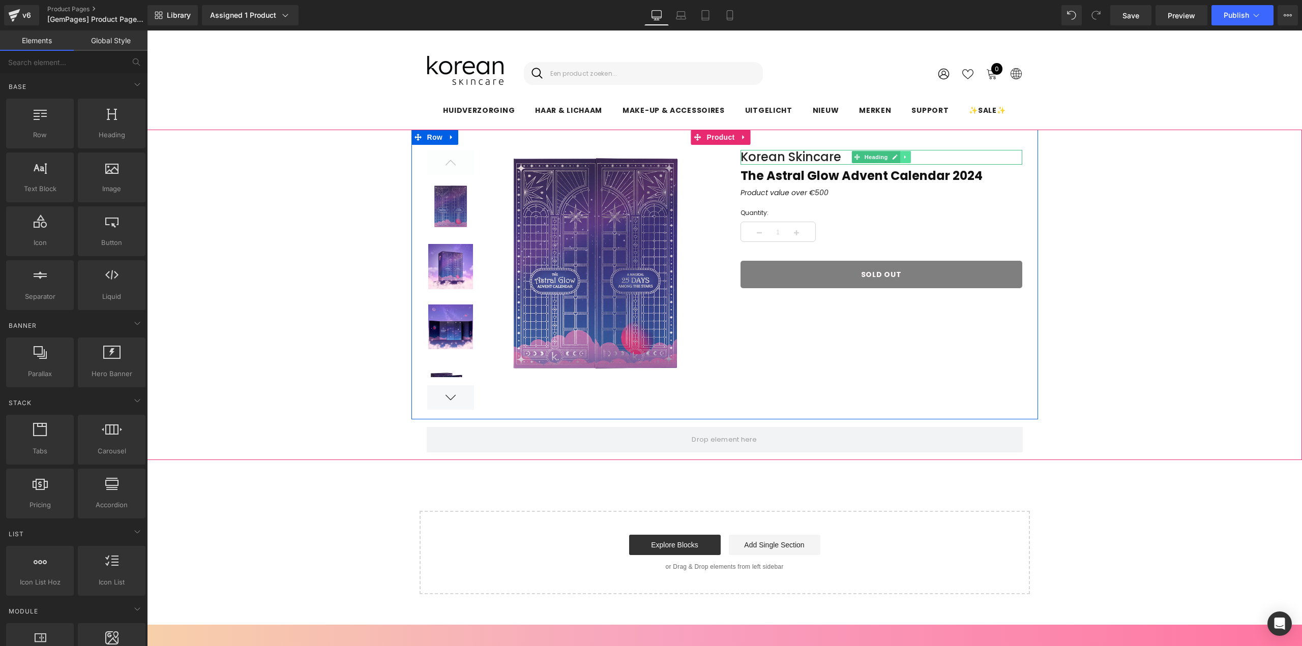
click at [900, 158] on link at bounding box center [905, 157] width 11 height 12
click at [905, 157] on link at bounding box center [910, 157] width 11 height 12
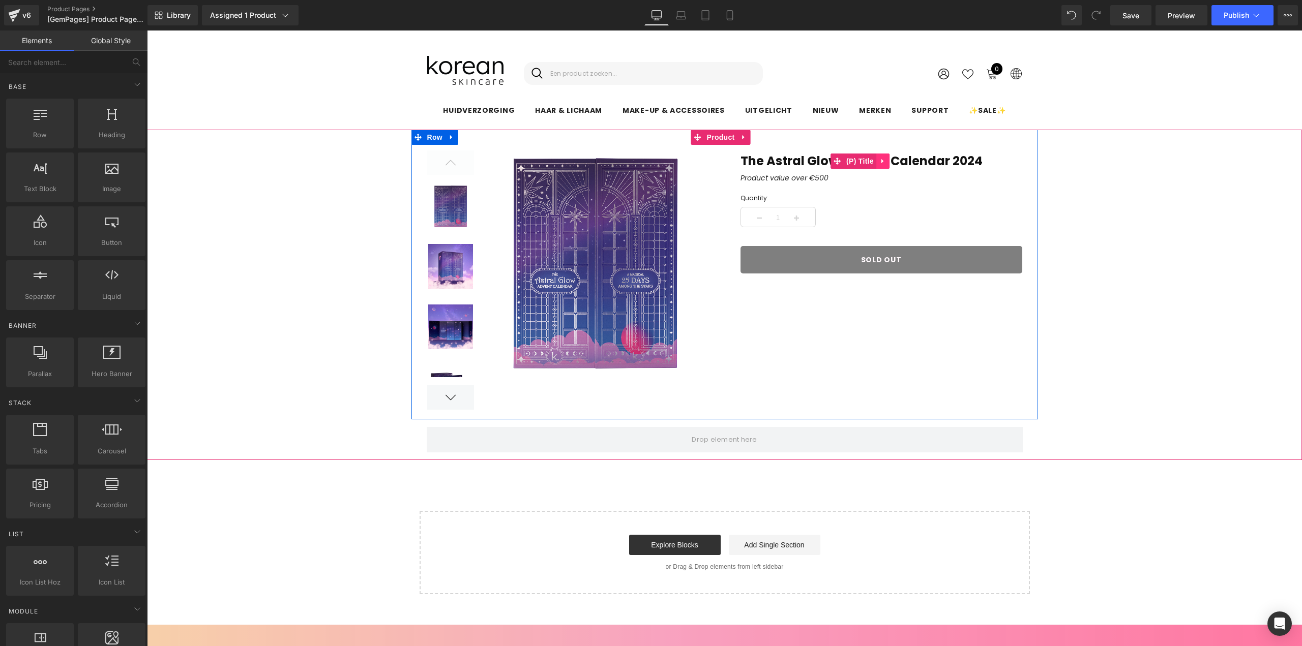
click at [879, 164] on icon at bounding box center [882, 162] width 7 height 8
click at [883, 159] on link at bounding box center [889, 161] width 13 height 15
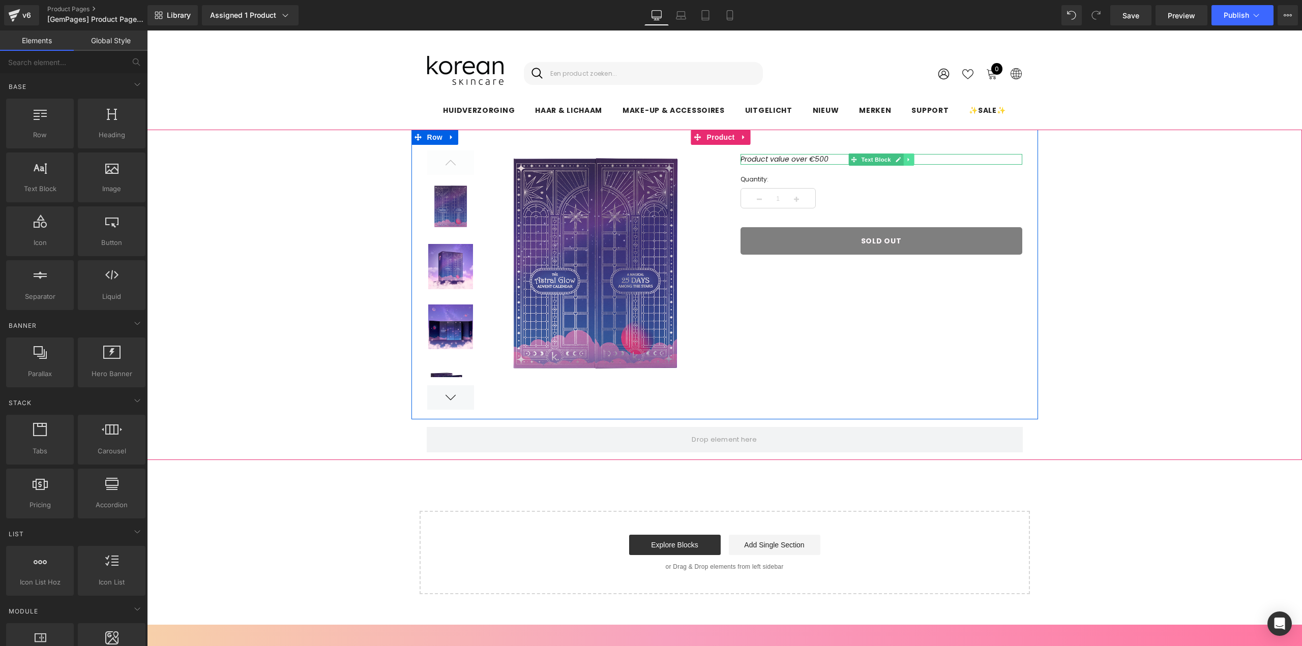
click at [903, 155] on link at bounding box center [908, 160] width 11 height 12
click at [911, 162] on icon at bounding box center [914, 160] width 6 height 6
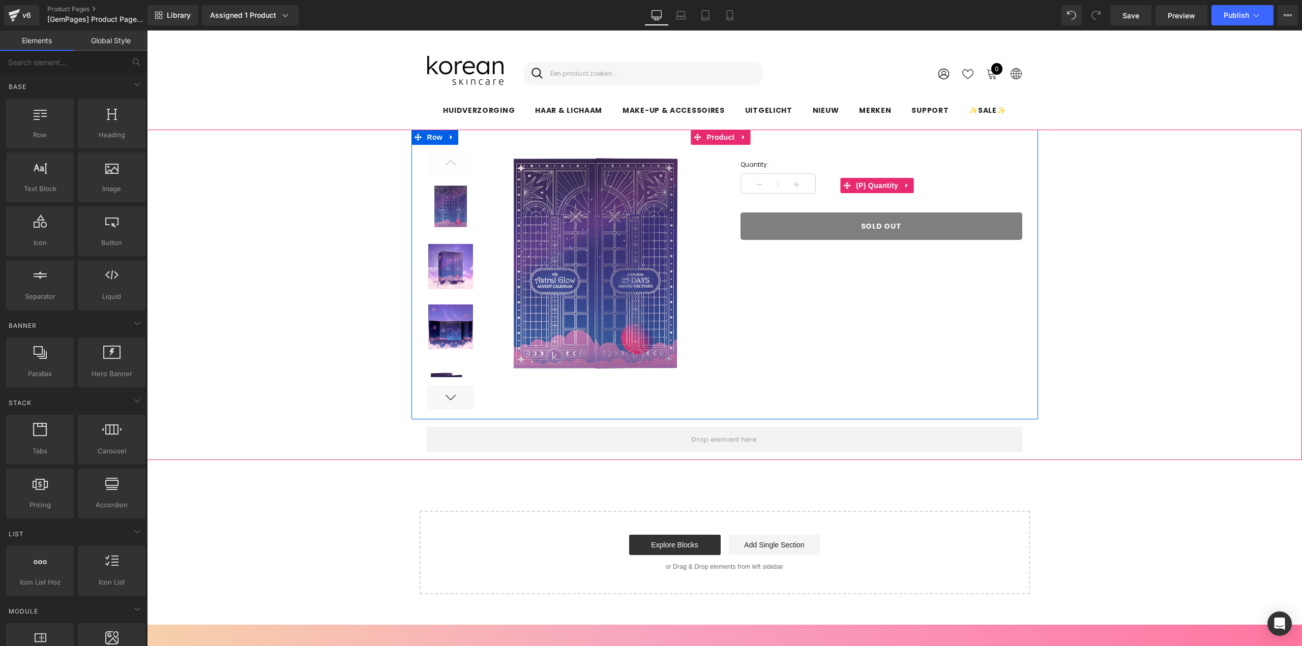
click at [782, 186] on input "1" at bounding box center [778, 184] width 31 height 20
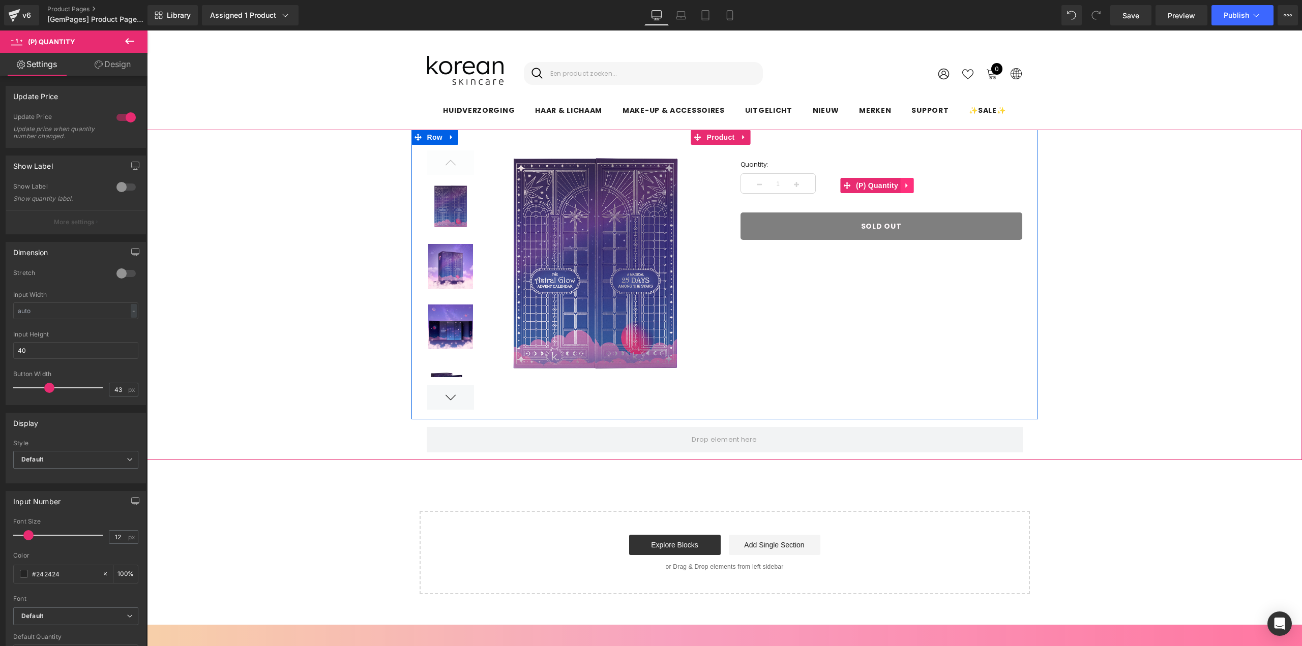
click at [903, 182] on icon at bounding box center [906, 186] width 7 height 8
click at [910, 186] on icon at bounding box center [913, 185] width 7 height 7
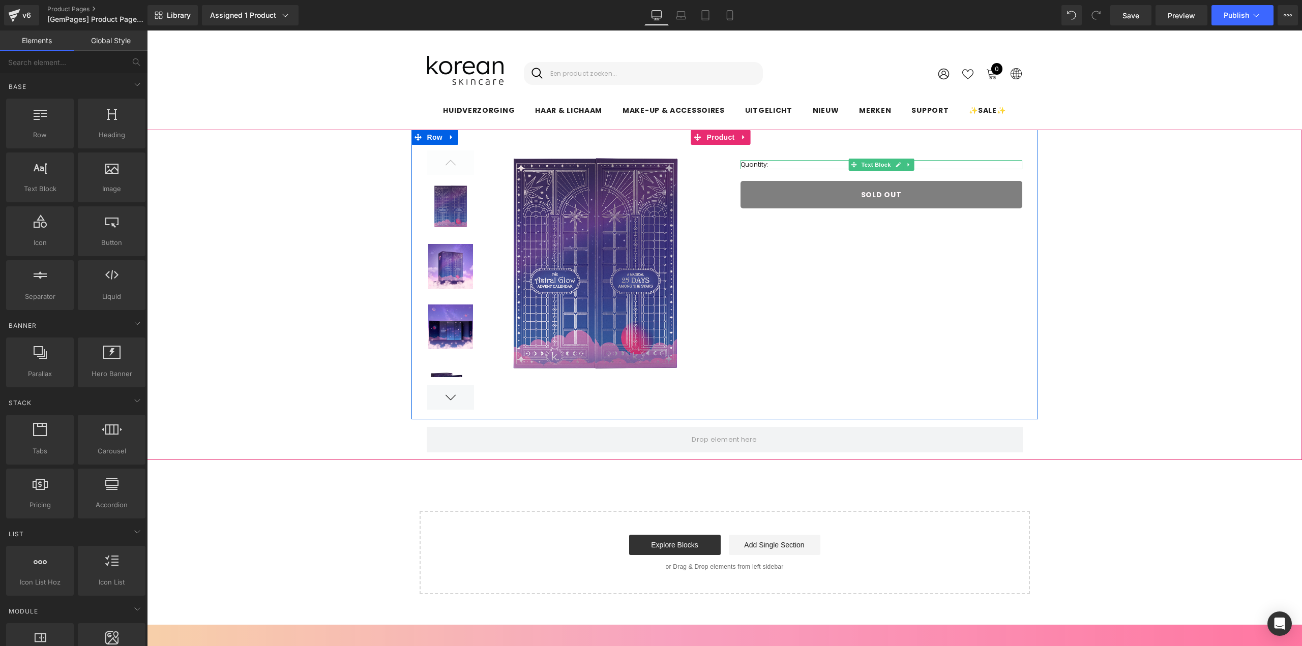
click at [763, 164] on p "Quantity:" at bounding box center [881, 164] width 282 height 9
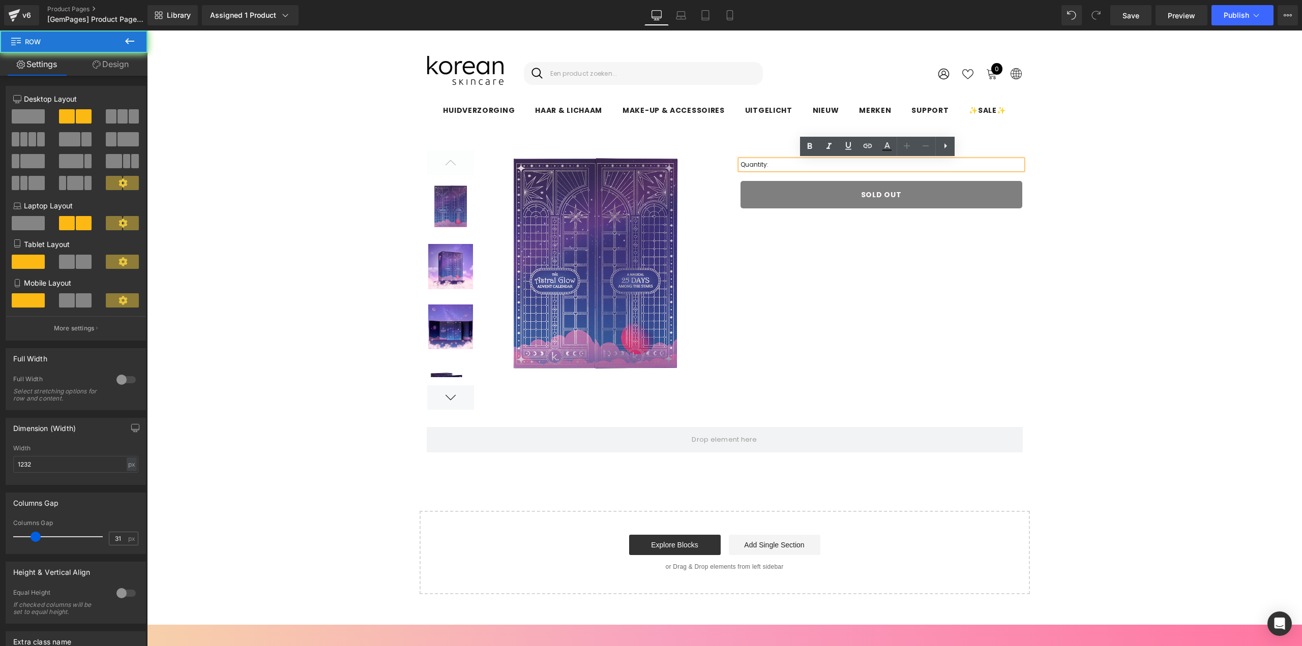
click at [917, 232] on div "(P) Image List Sale Off" at bounding box center [724, 275] width 626 height 290
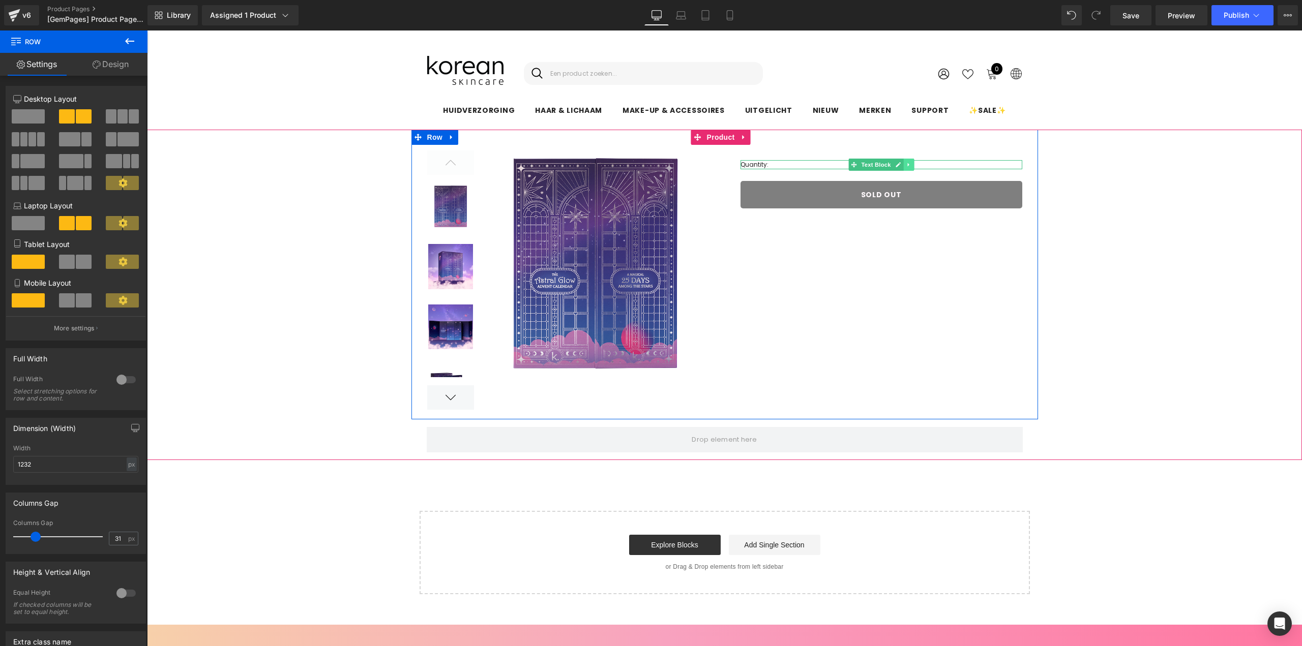
click at [907, 164] on div "Quantity: Text Block" at bounding box center [881, 164] width 282 height 9
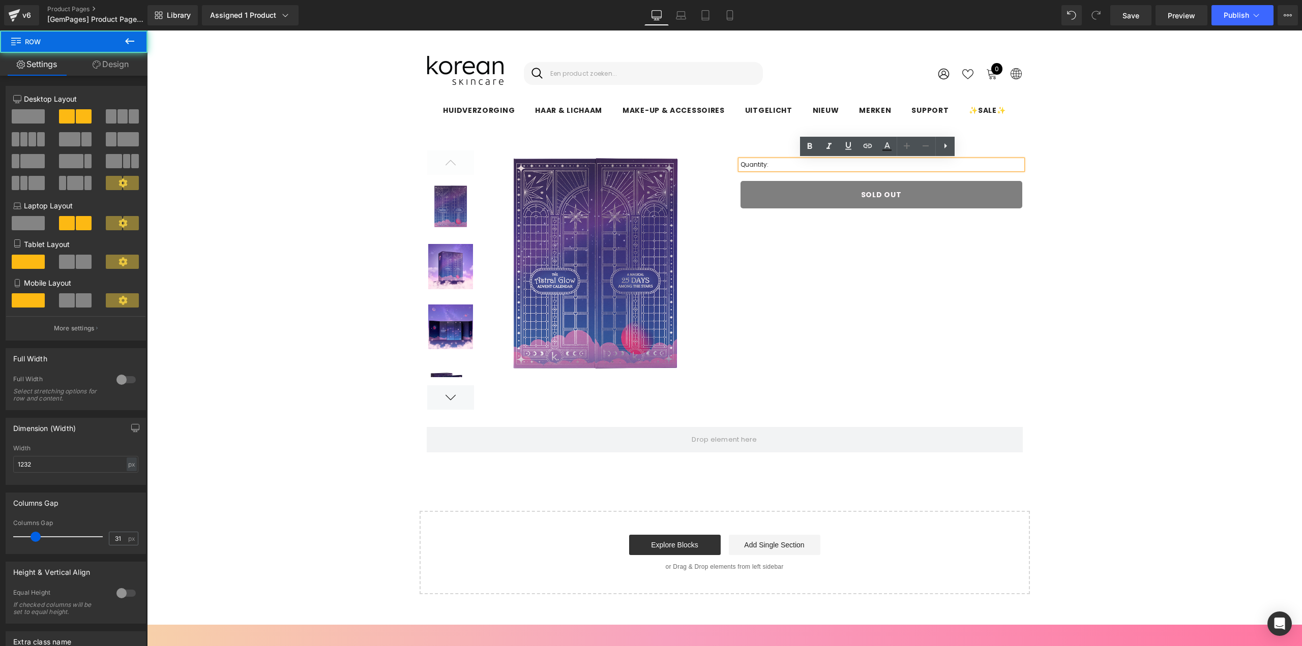
drag, startPoint x: 905, startPoint y: 231, endPoint x: 895, endPoint y: 169, distance: 63.4
click at [904, 231] on div "(P) Image List Sale Off" at bounding box center [724, 275] width 626 height 290
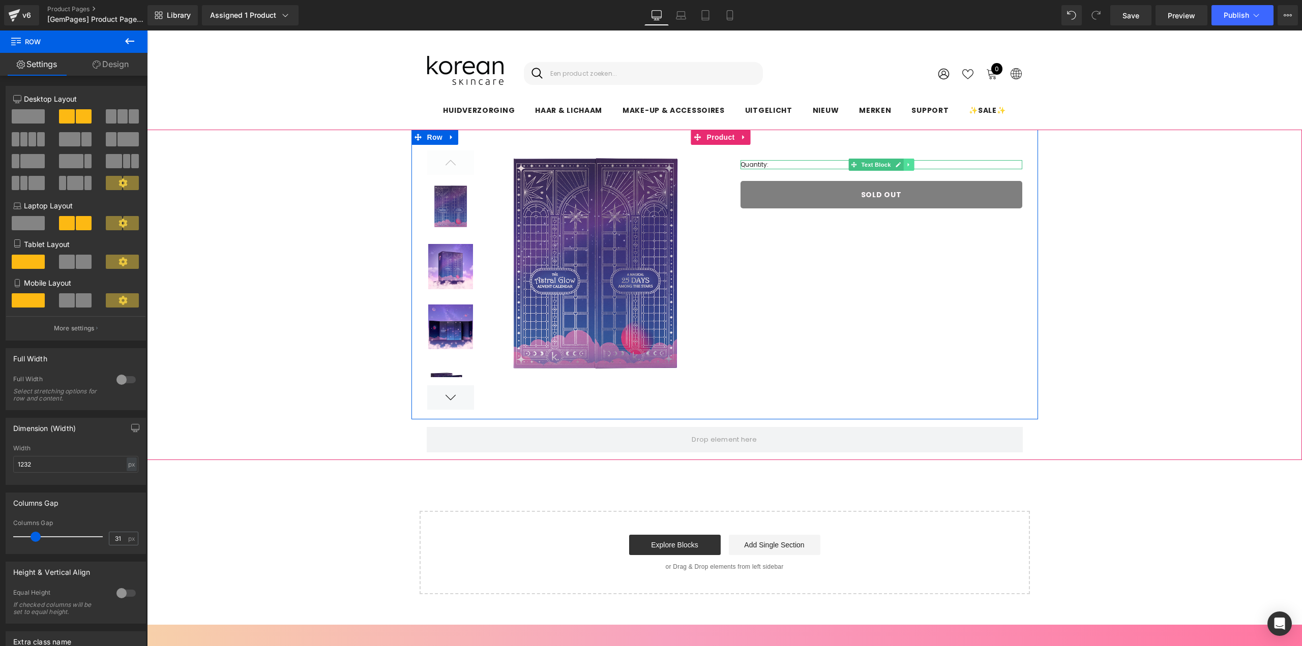
click at [907, 165] on icon at bounding box center [908, 165] width 2 height 4
click at [911, 162] on icon at bounding box center [914, 165] width 6 height 6
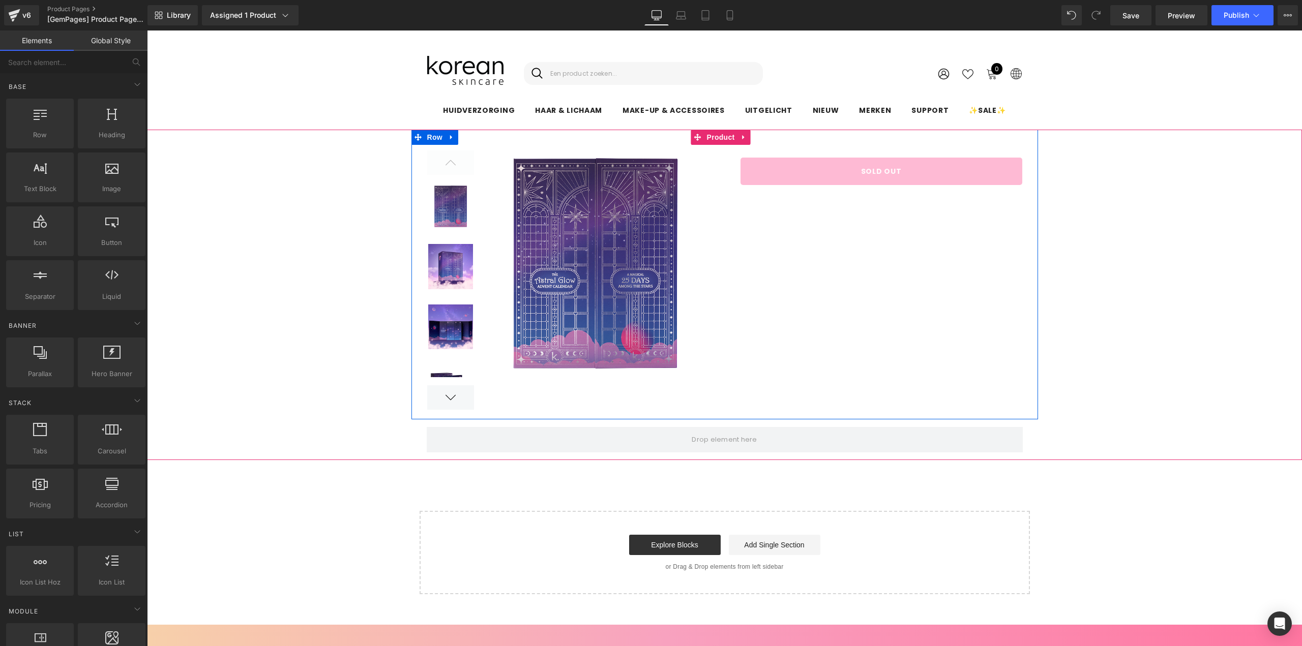
click at [904, 185] on div "Sold Out (P) Cart Button Row" at bounding box center [881, 167] width 282 height 35
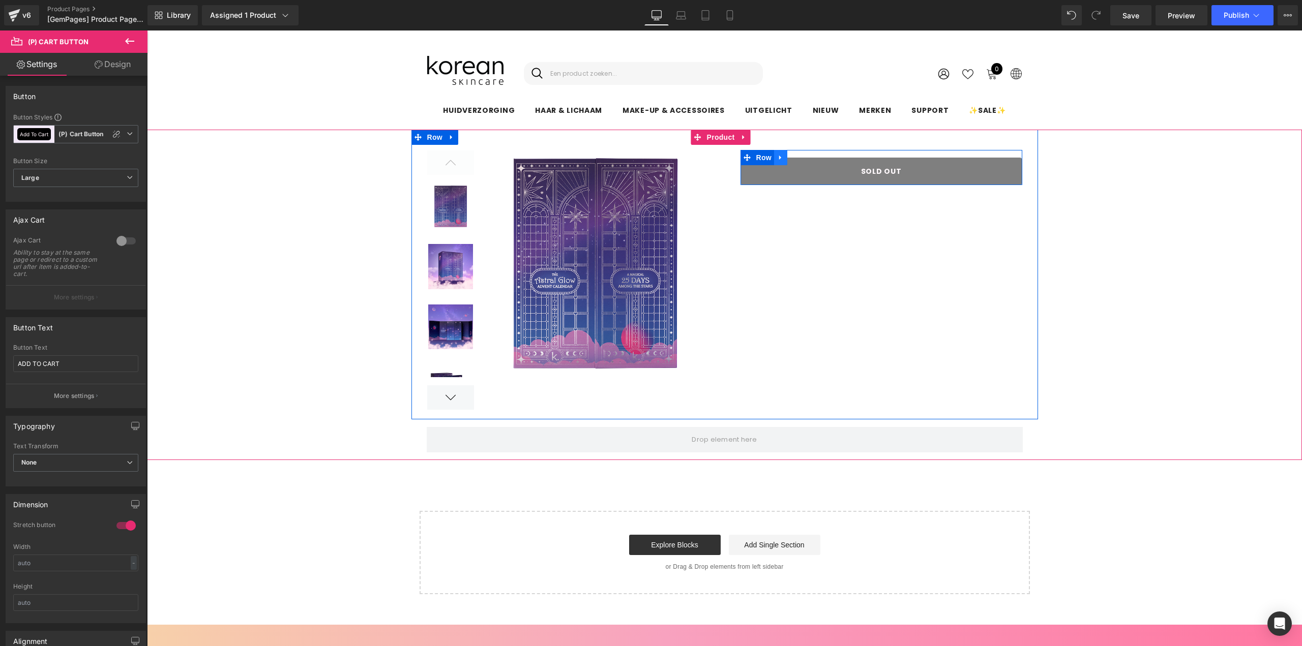
click at [780, 162] on link at bounding box center [780, 157] width 13 height 15
click at [803, 164] on link at bounding box center [806, 157] width 13 height 15
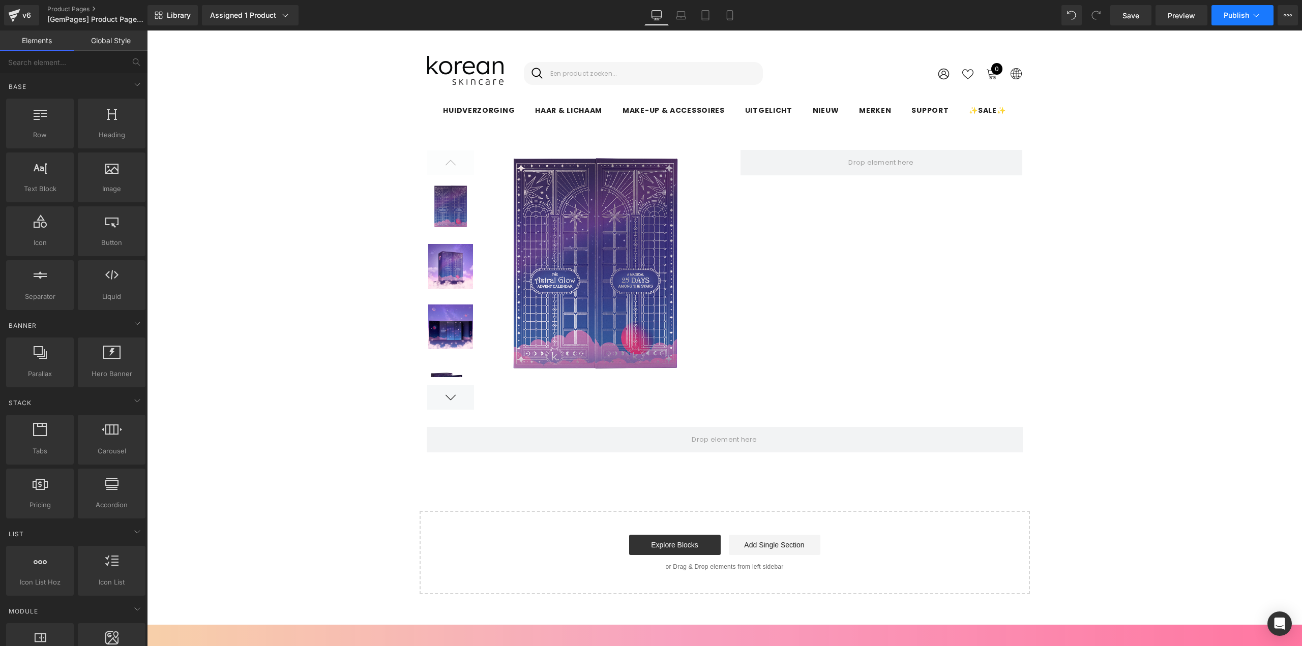
click at [1256, 23] on button "Publish" at bounding box center [1242, 15] width 62 height 20
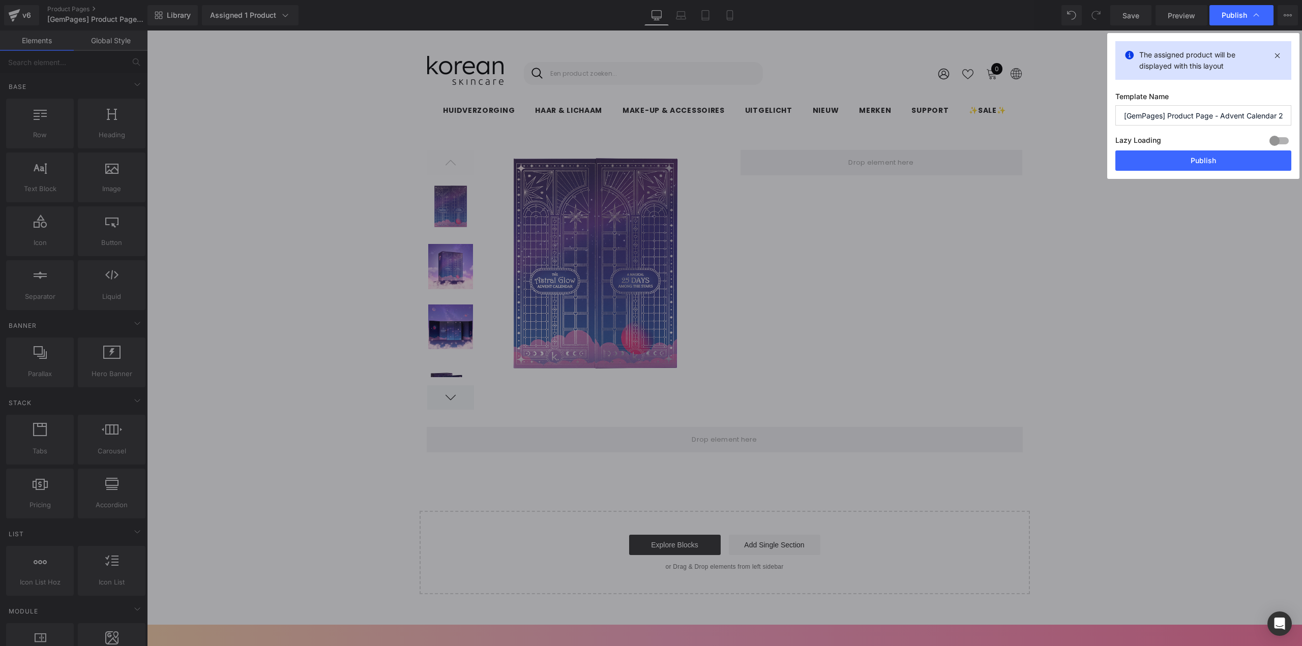
click at [1205, 143] on div "Lazy Loading Build Upgrade plan to unlock" at bounding box center [1203, 142] width 176 height 17
click at [1180, 155] on button "Publish" at bounding box center [1203, 160] width 176 height 20
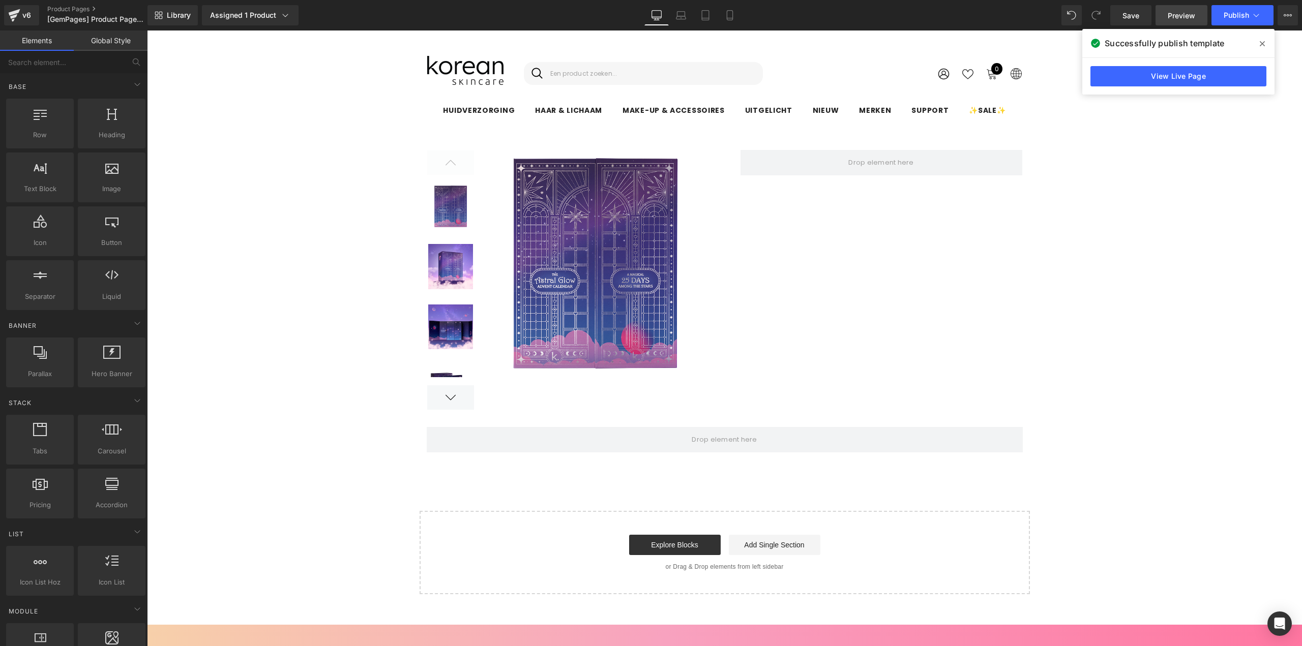
click at [1176, 20] on span "Preview" at bounding box center [1180, 15] width 27 height 11
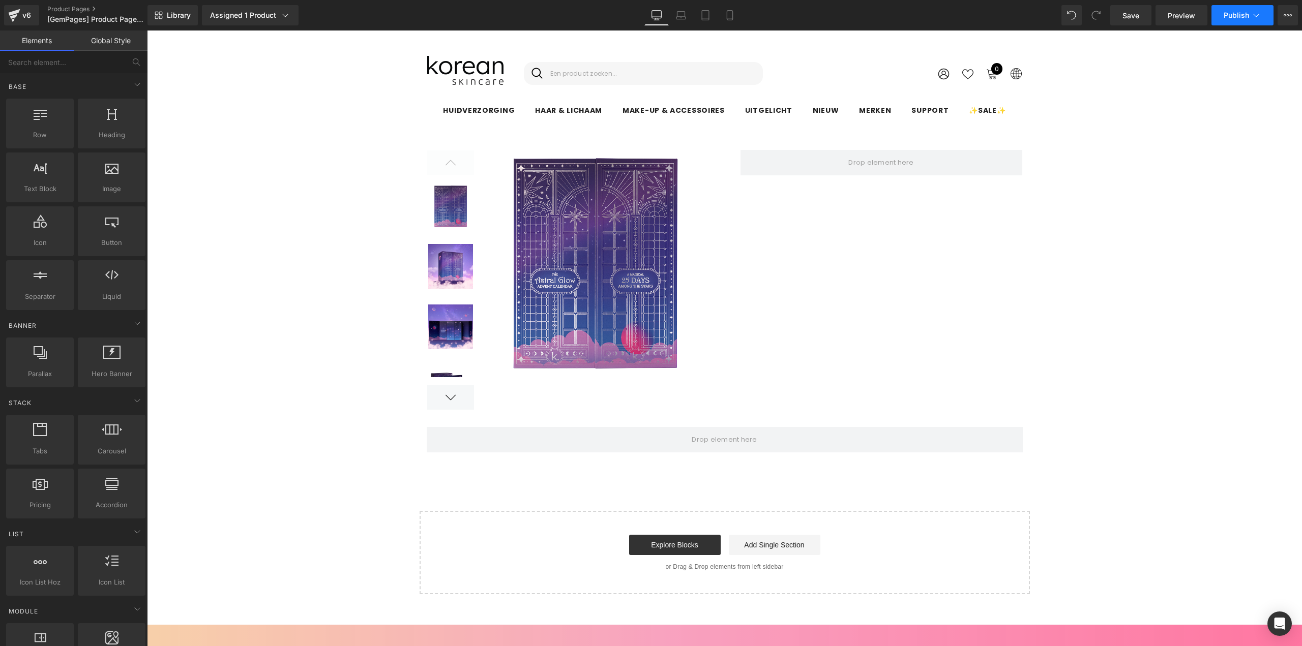
click at [1266, 20] on button "Publish" at bounding box center [1242, 15] width 62 height 20
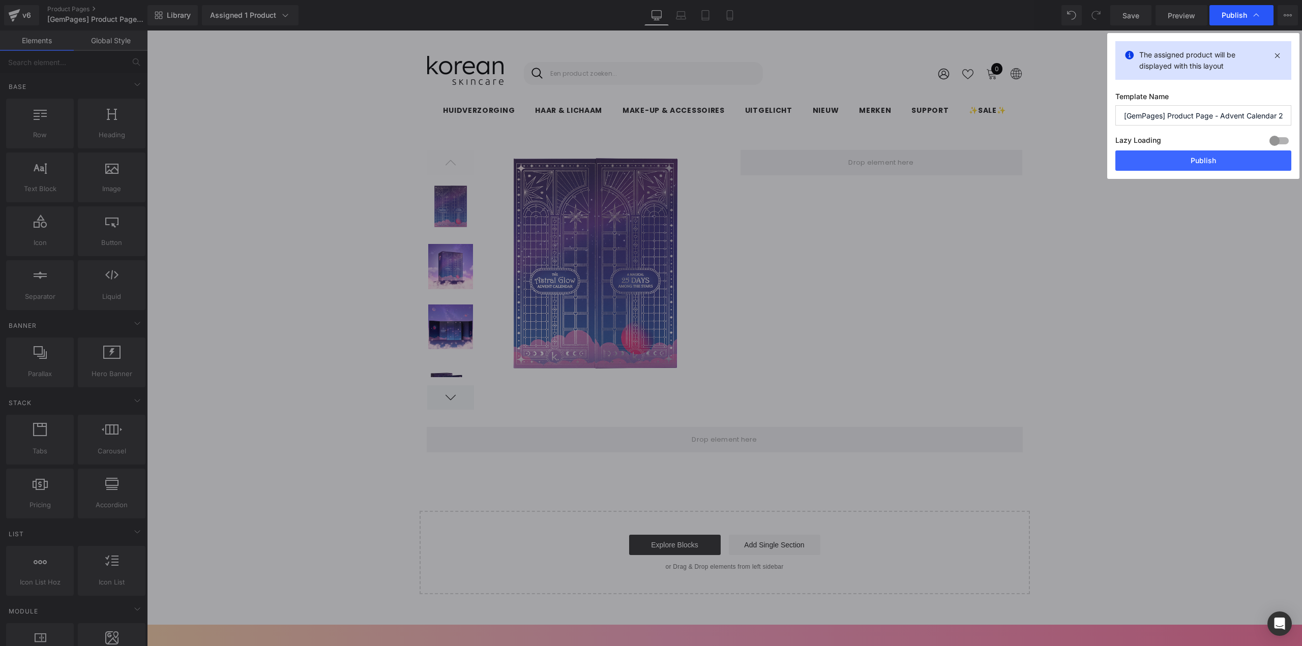
click at [1269, 20] on div "Publish" at bounding box center [1241, 15] width 64 height 20
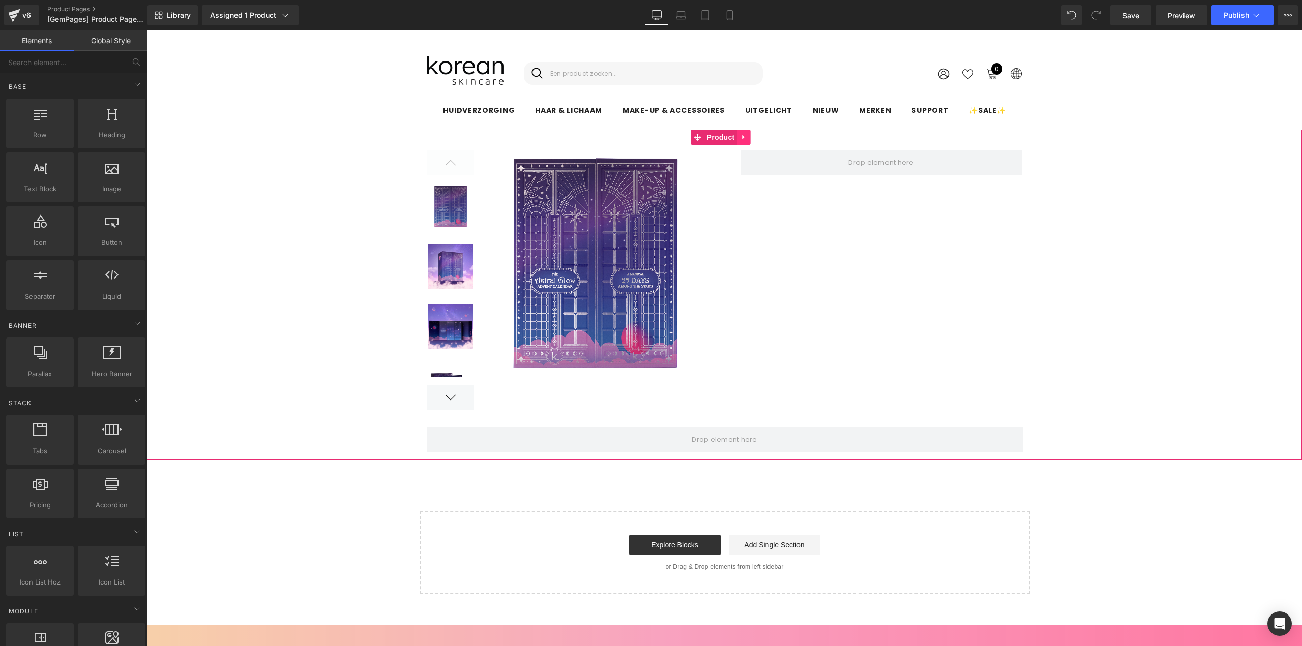
click at [740, 134] on icon at bounding box center [743, 138] width 7 height 8
click at [742, 138] on link at bounding box center [737, 137] width 13 height 15
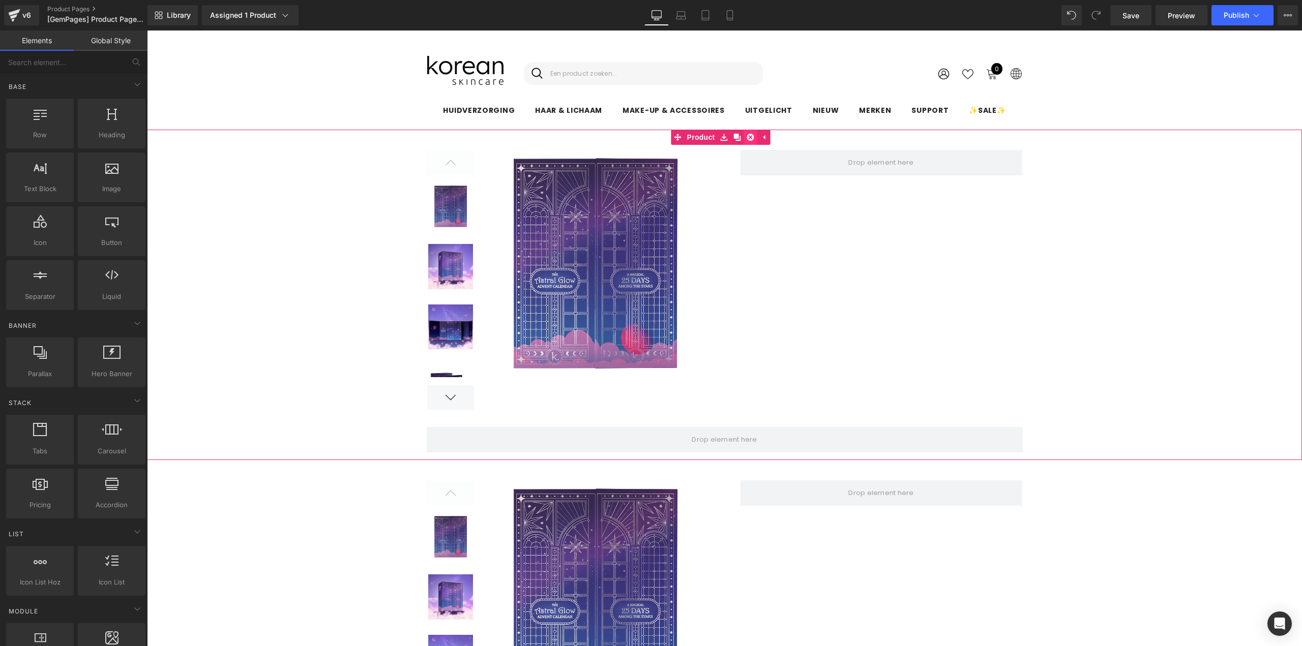
click at [745, 137] on link at bounding box center [750, 137] width 13 height 15
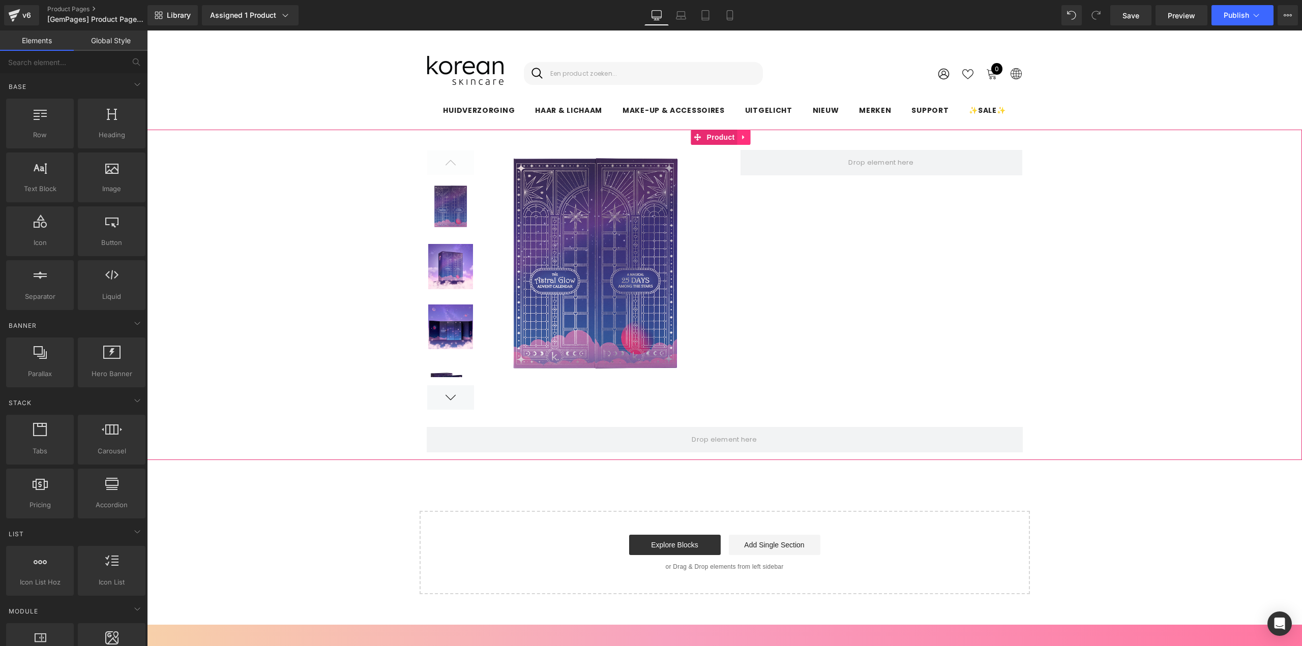
click at [748, 132] on link at bounding box center [743, 137] width 13 height 15
click at [750, 143] on link at bounding box center [750, 137] width 13 height 15
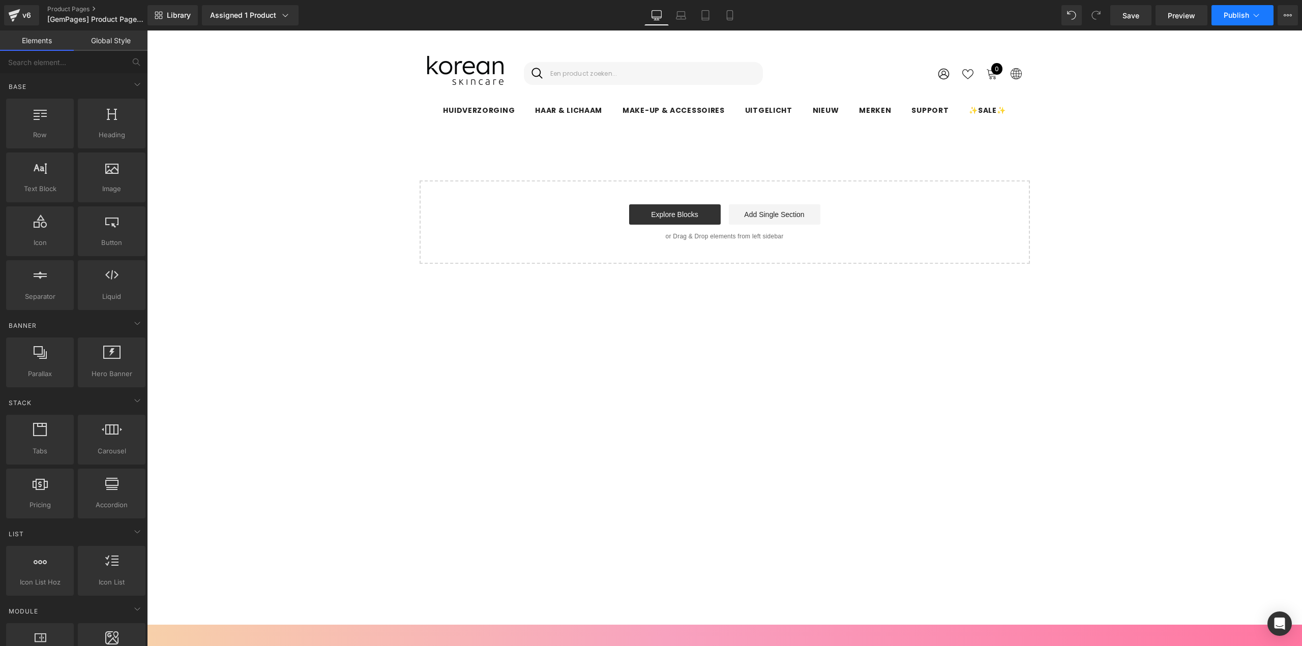
click at [1222, 14] on button "Publish" at bounding box center [1242, 15] width 62 height 20
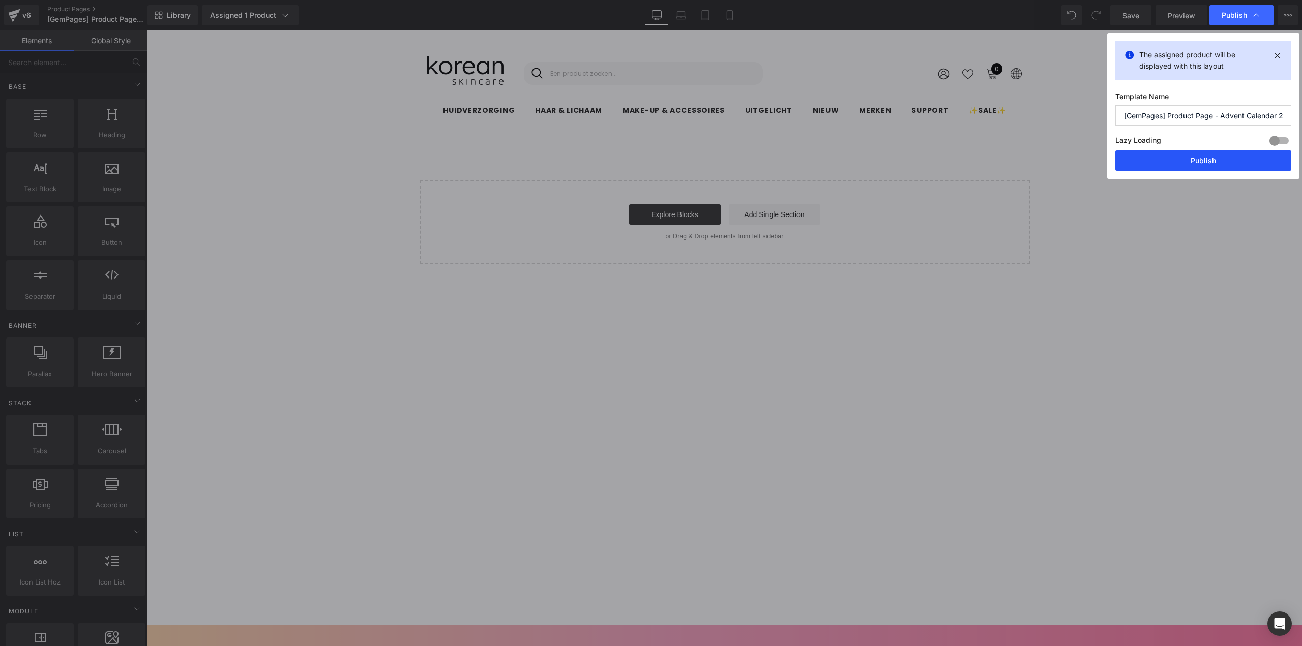
click at [1215, 167] on button "Publish" at bounding box center [1203, 160] width 176 height 20
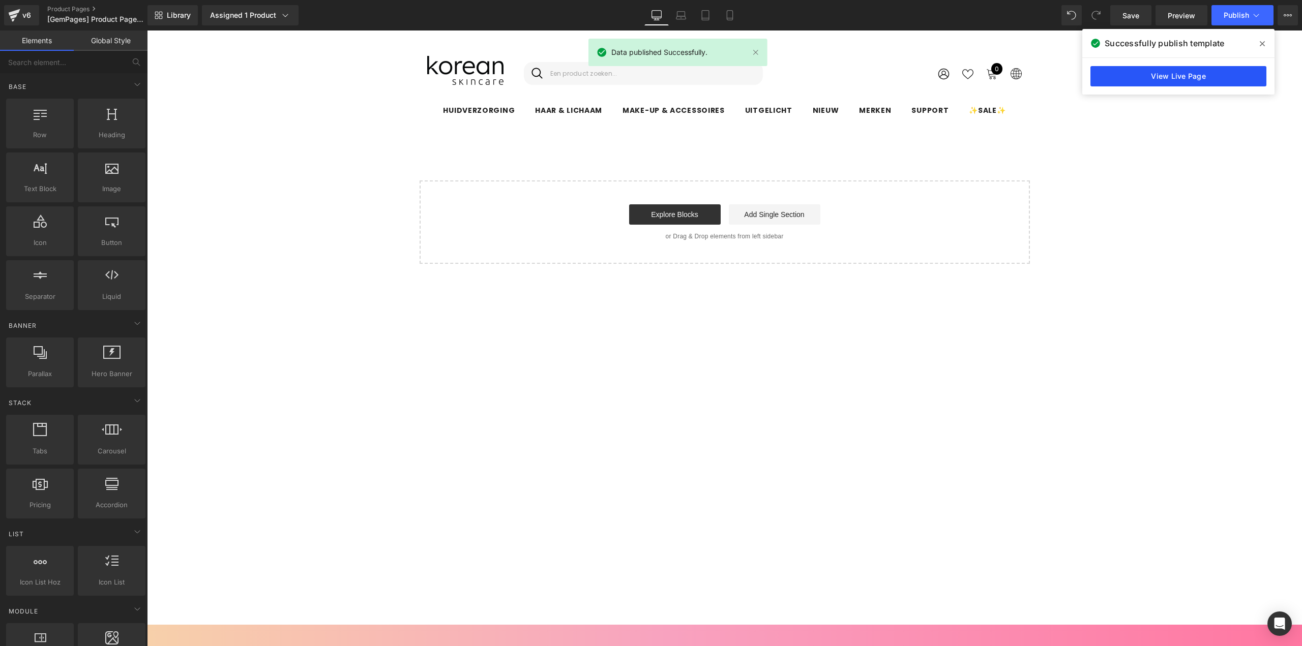
click at [1217, 79] on link "View Live Page" at bounding box center [1178, 76] width 176 height 20
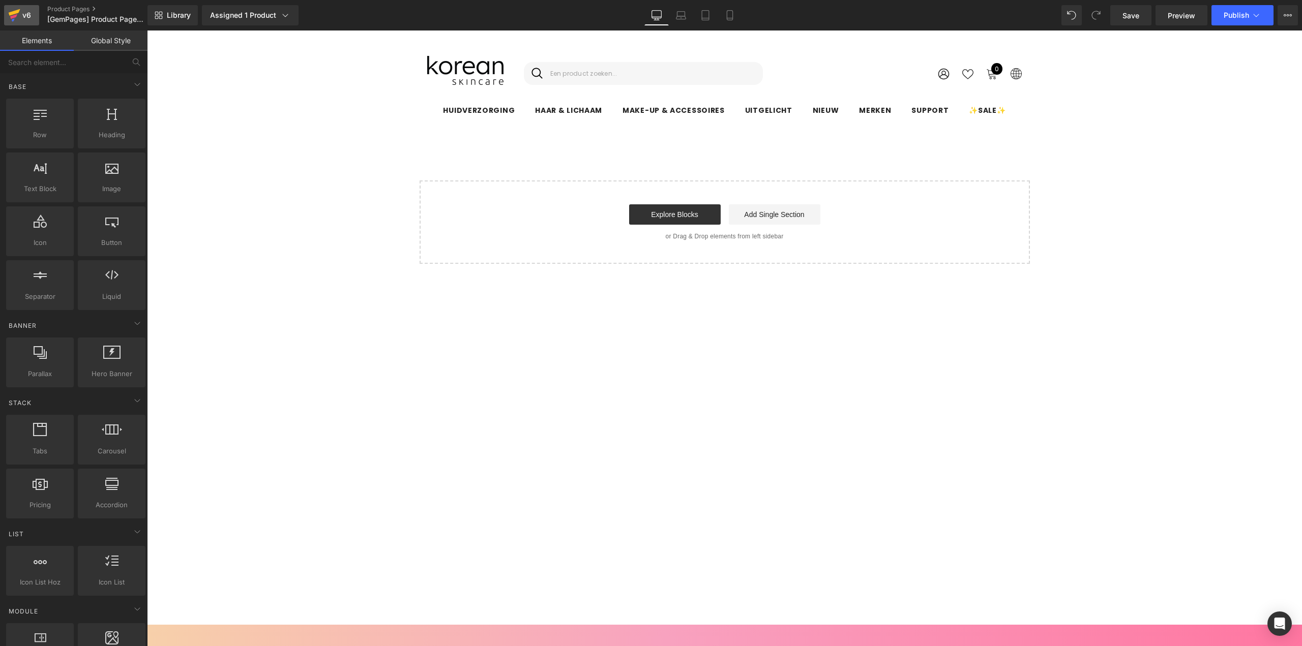
click at [10, 12] on icon at bounding box center [14, 15] width 12 height 25
